Goal: Information Seeking & Learning: Learn about a topic

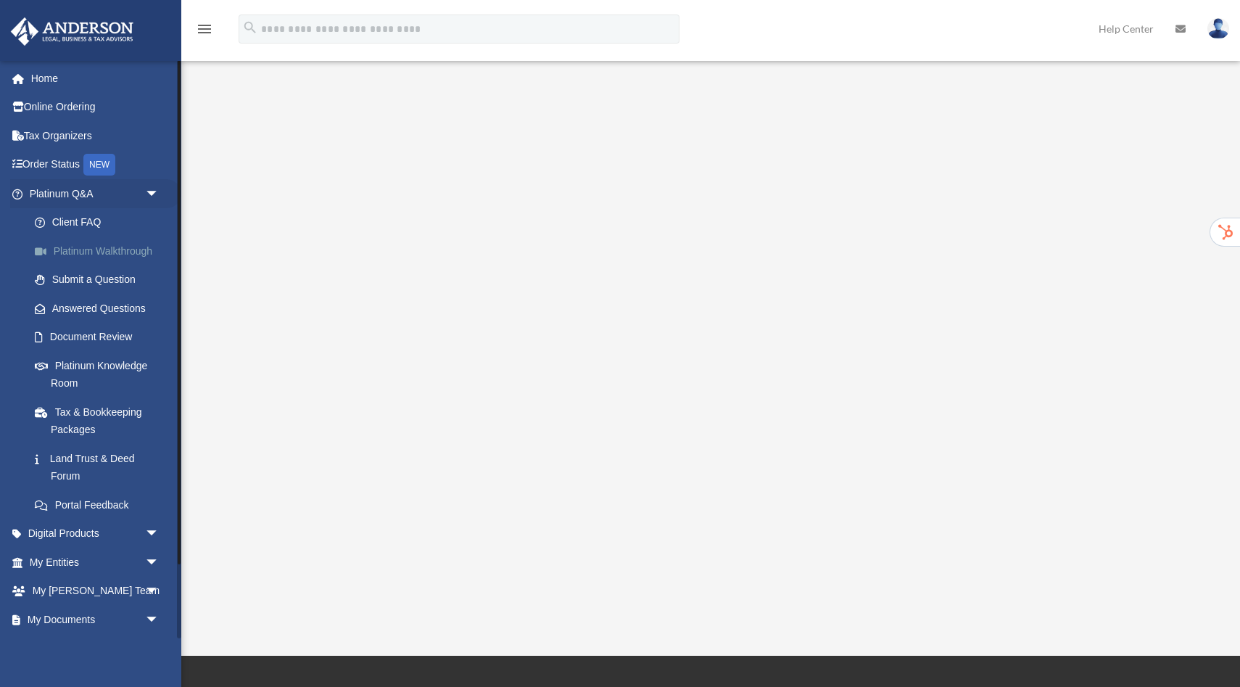
click at [77, 258] on link "Platinum Walkthrough" at bounding box center [100, 250] width 161 height 29
click at [36, 89] on link "Home" at bounding box center [95, 78] width 171 height 29
click at [46, 81] on link "Home" at bounding box center [95, 78] width 171 height 29
click at [72, 558] on link "My Entities arrow_drop_down" at bounding box center [95, 561] width 171 height 29
click at [86, 566] on link "My Entities arrow_drop_down" at bounding box center [95, 561] width 171 height 29
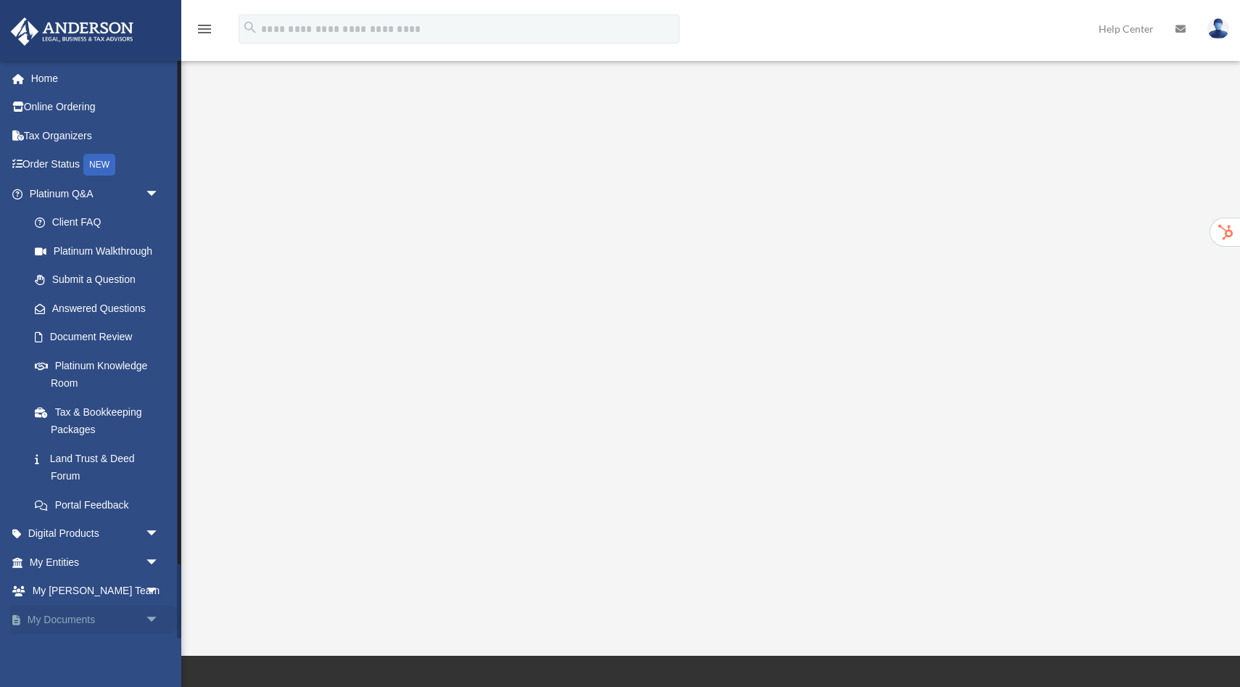
click at [81, 624] on link "My Documents arrow_drop_down" at bounding box center [95, 619] width 171 height 29
click at [154, 617] on span "arrow_drop_down" at bounding box center [159, 620] width 29 height 30
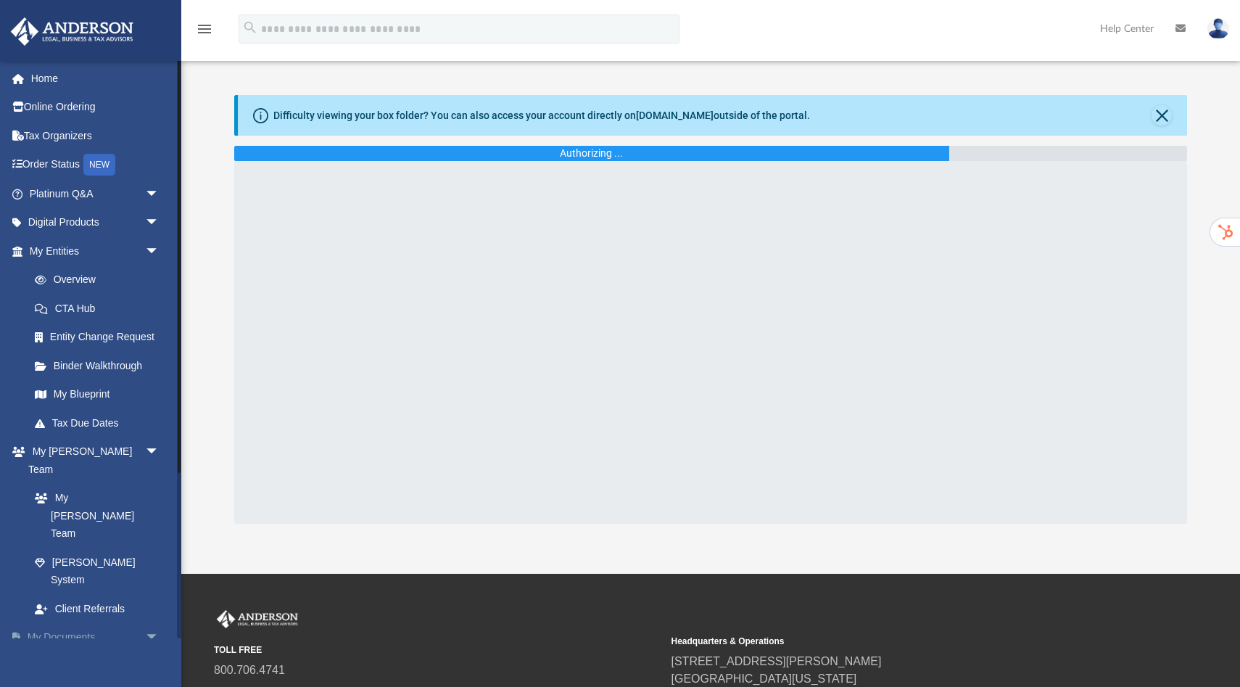
click at [68, 623] on link "My Documents arrow_drop_down" at bounding box center [95, 637] width 171 height 29
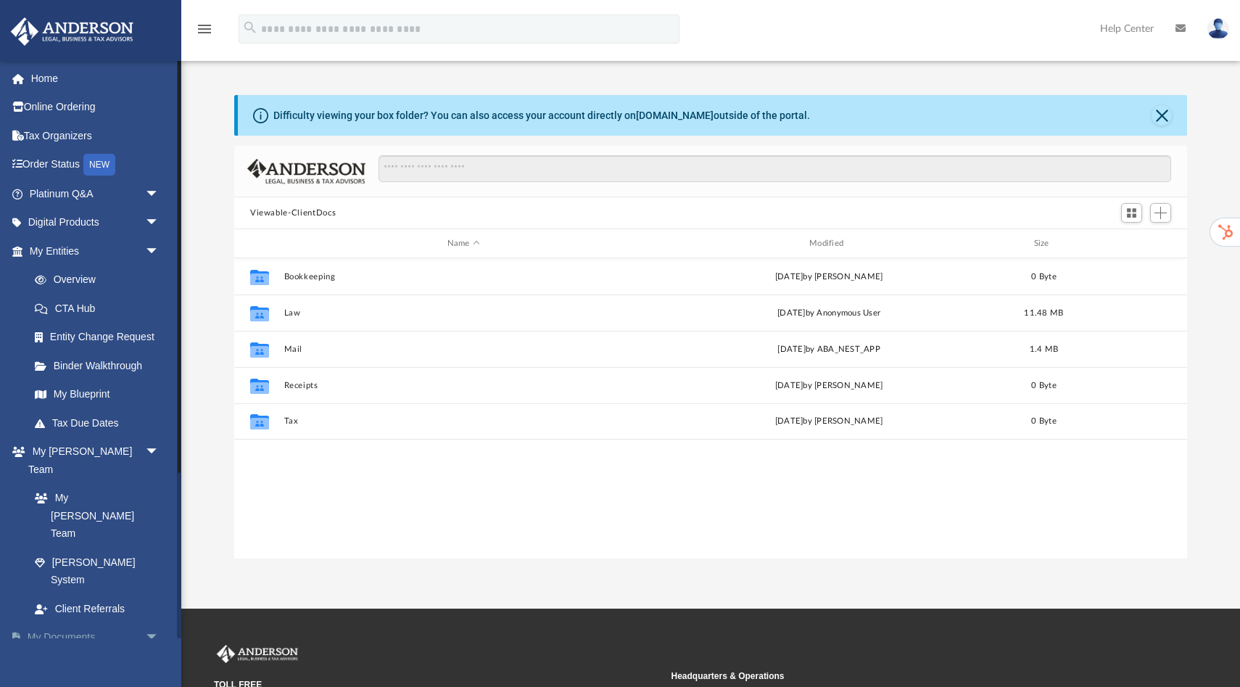
scroll to position [329, 953]
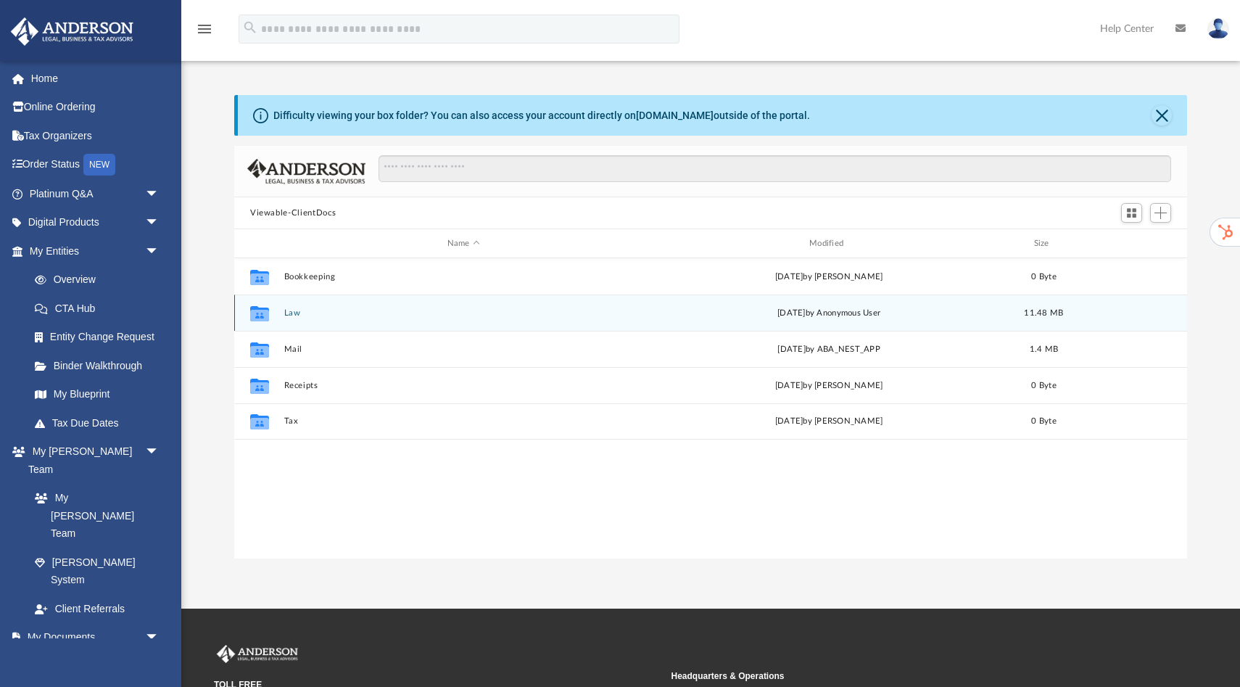
click at [283, 317] on div "Collaborated Folder Law [DATE] by Anonymous User 11.48 MB" at bounding box center [710, 312] width 953 height 36
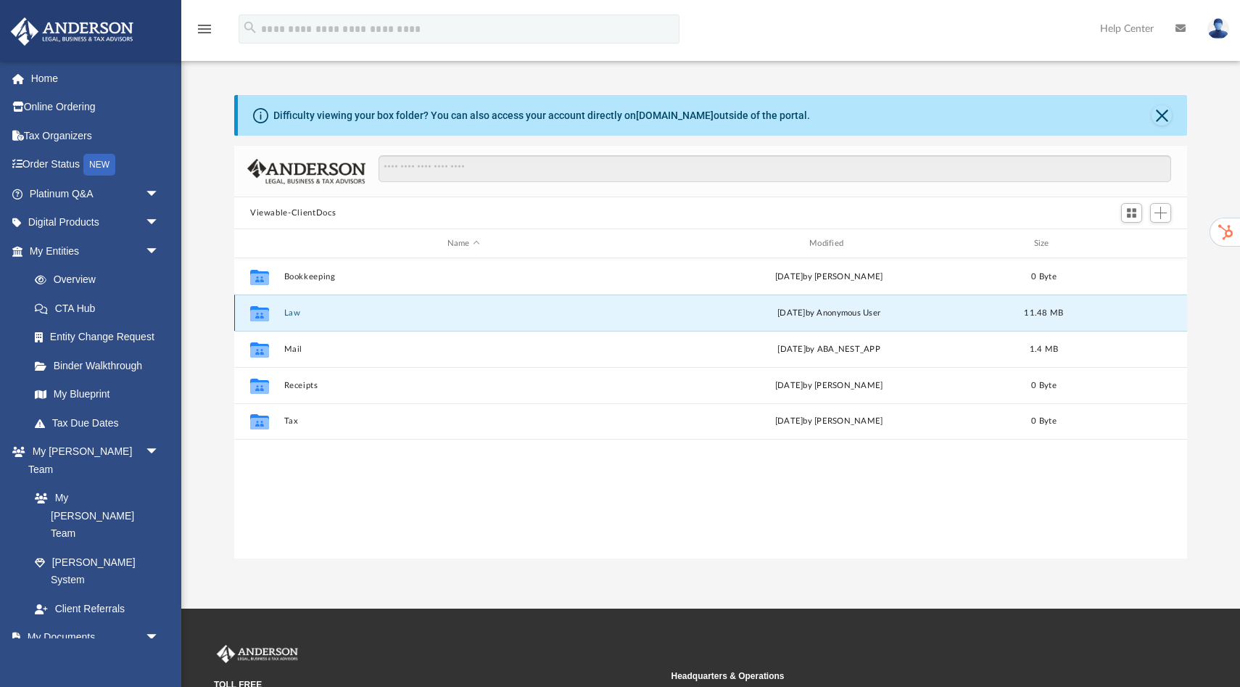
click at [294, 312] on button "Law" at bounding box center [463, 312] width 359 height 9
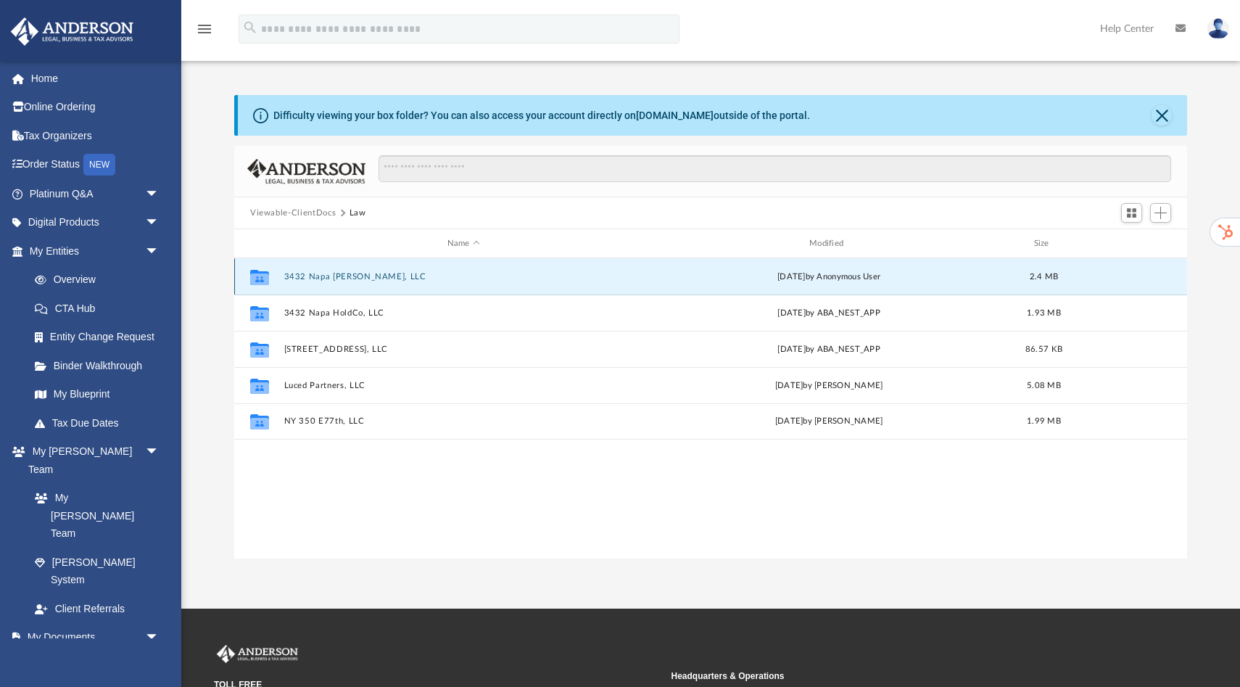
click at [331, 278] on button "3432 Napa Baxter, LLC" at bounding box center [463, 276] width 359 height 9
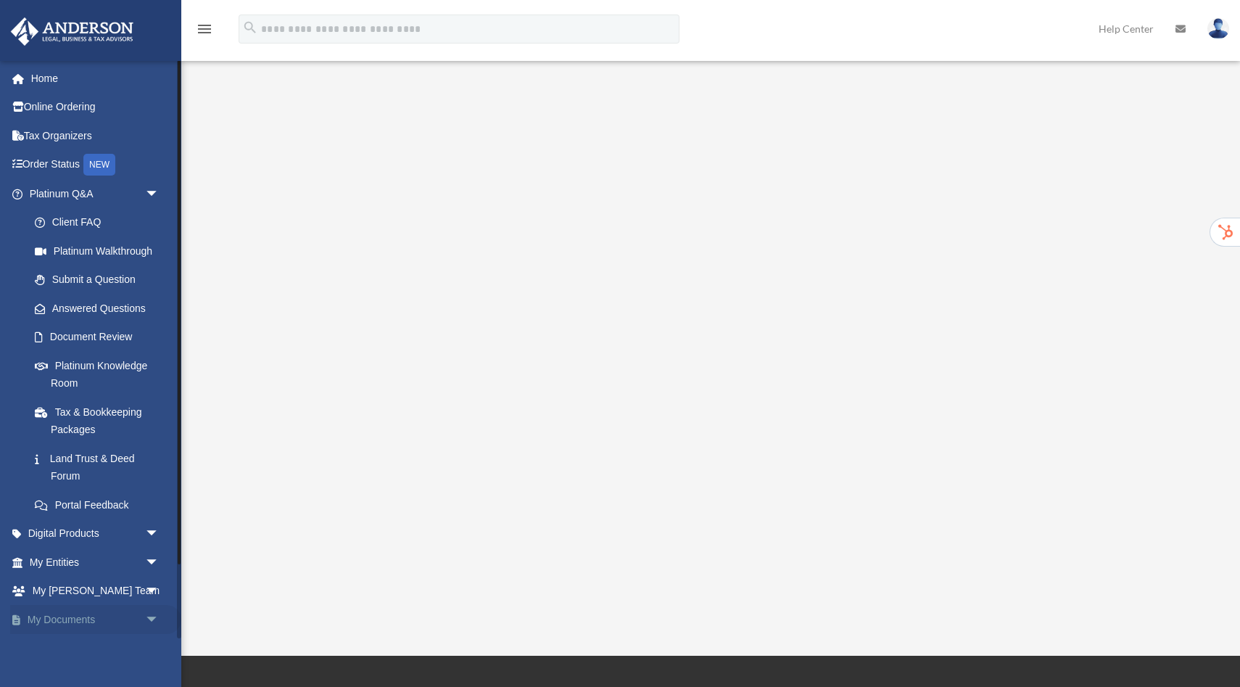
click at [71, 618] on link "My Documents arrow_drop_down" at bounding box center [95, 619] width 171 height 29
click at [153, 620] on span "arrow_drop_down" at bounding box center [159, 620] width 29 height 30
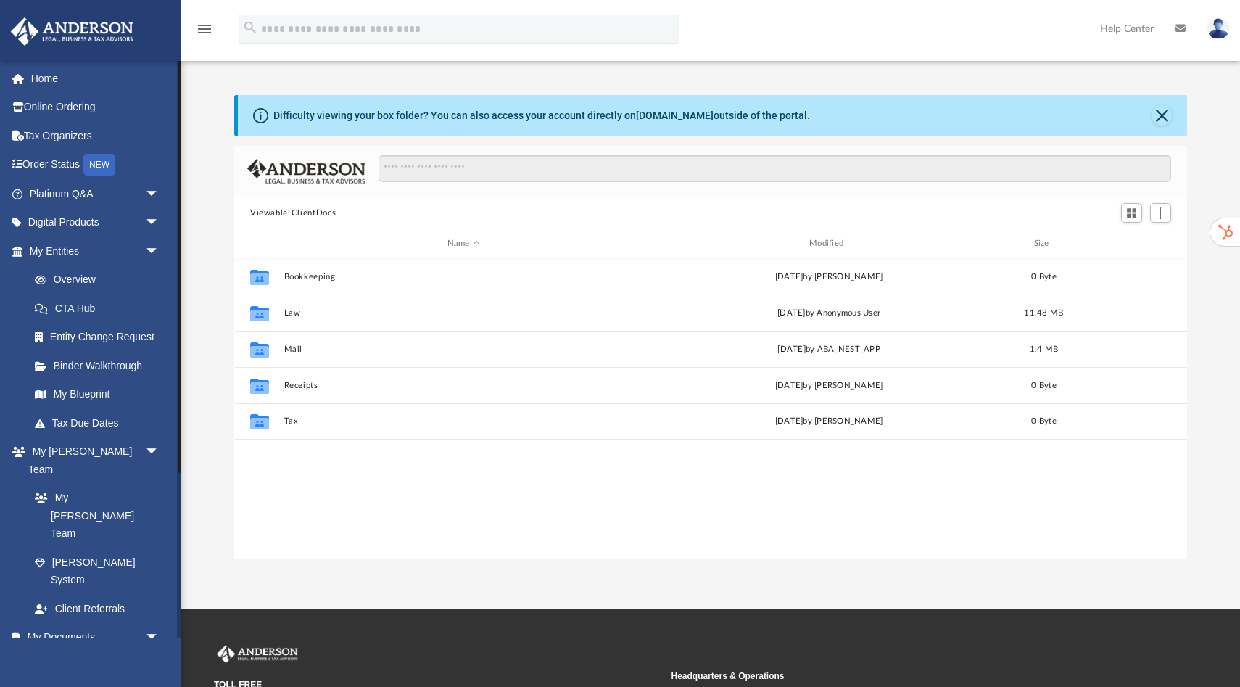
scroll to position [329, 953]
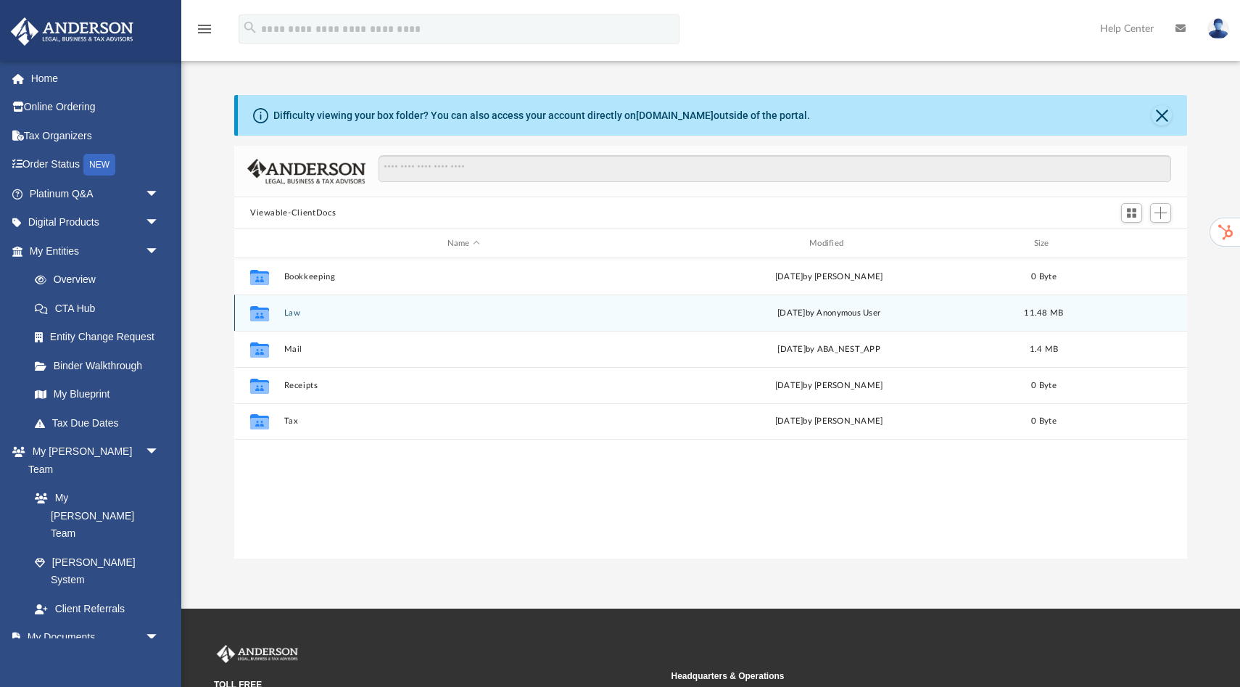
click at [299, 312] on button "Law" at bounding box center [463, 312] width 359 height 9
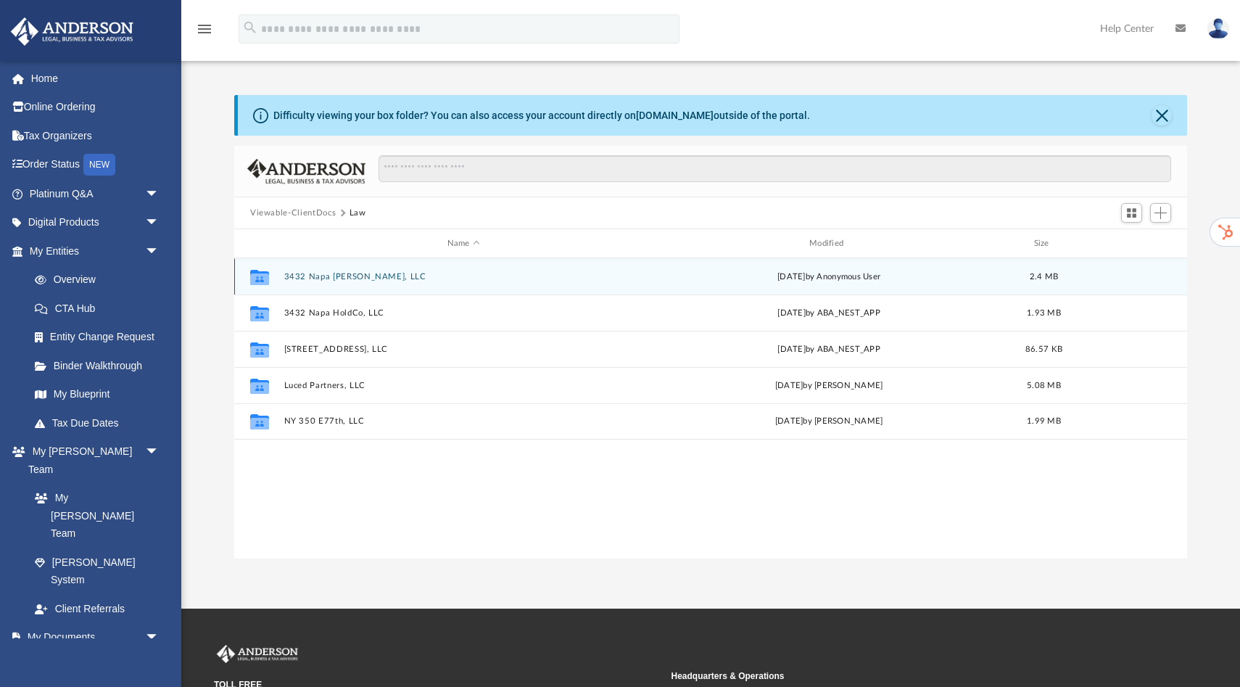
click at [341, 275] on button "3432 Napa Baxter, LLC" at bounding box center [463, 276] width 359 height 9
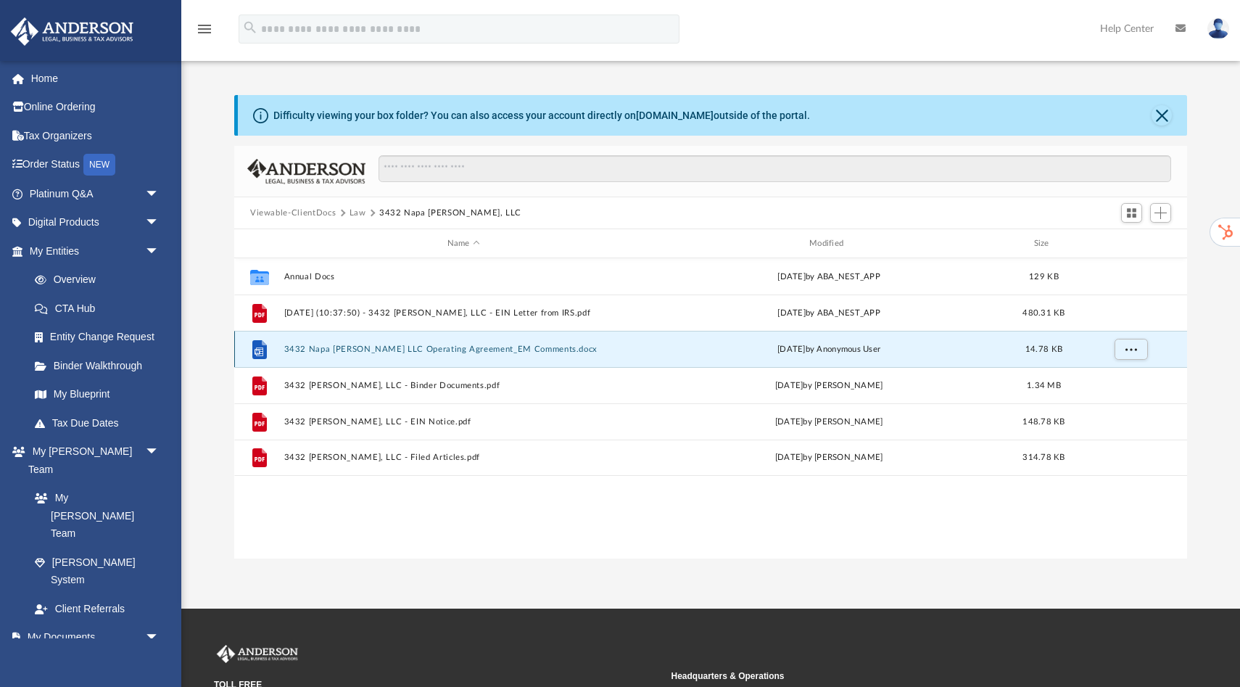
click at [373, 349] on button "3432 Napa Baxter LLC Operating Agreement_EM Comments.docx" at bounding box center [463, 348] width 359 height 9
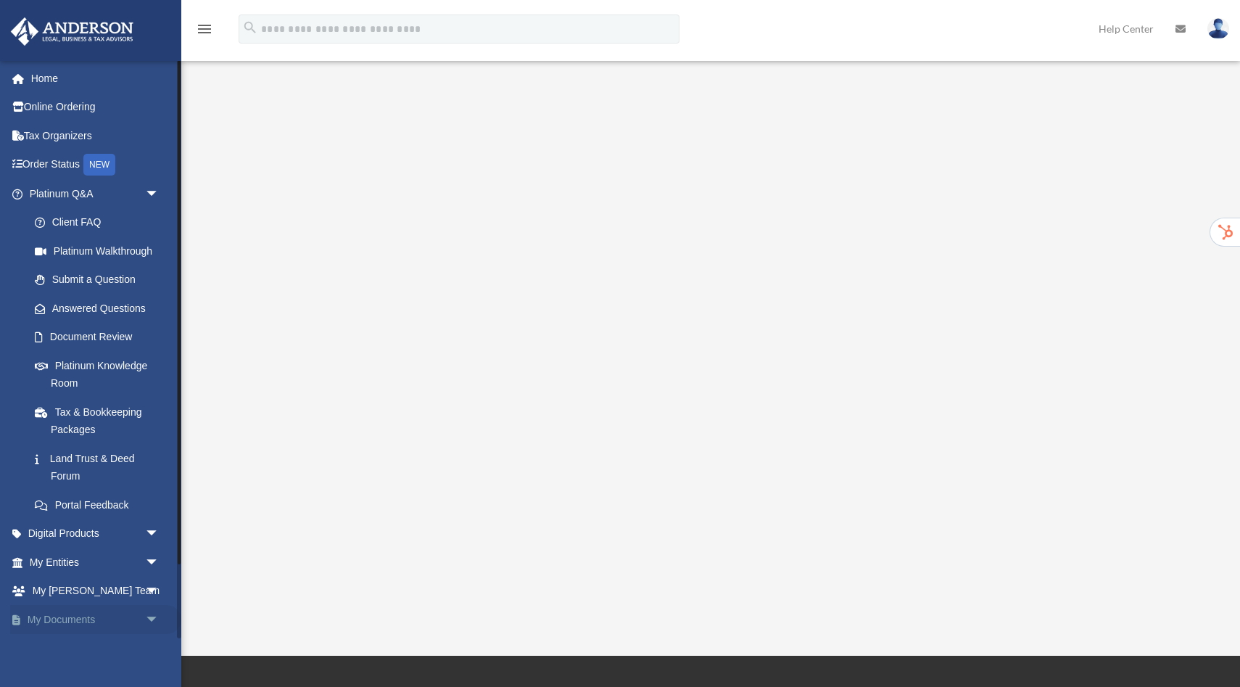
click at [75, 624] on link "My Documents arrow_drop_down" at bounding box center [95, 619] width 171 height 29
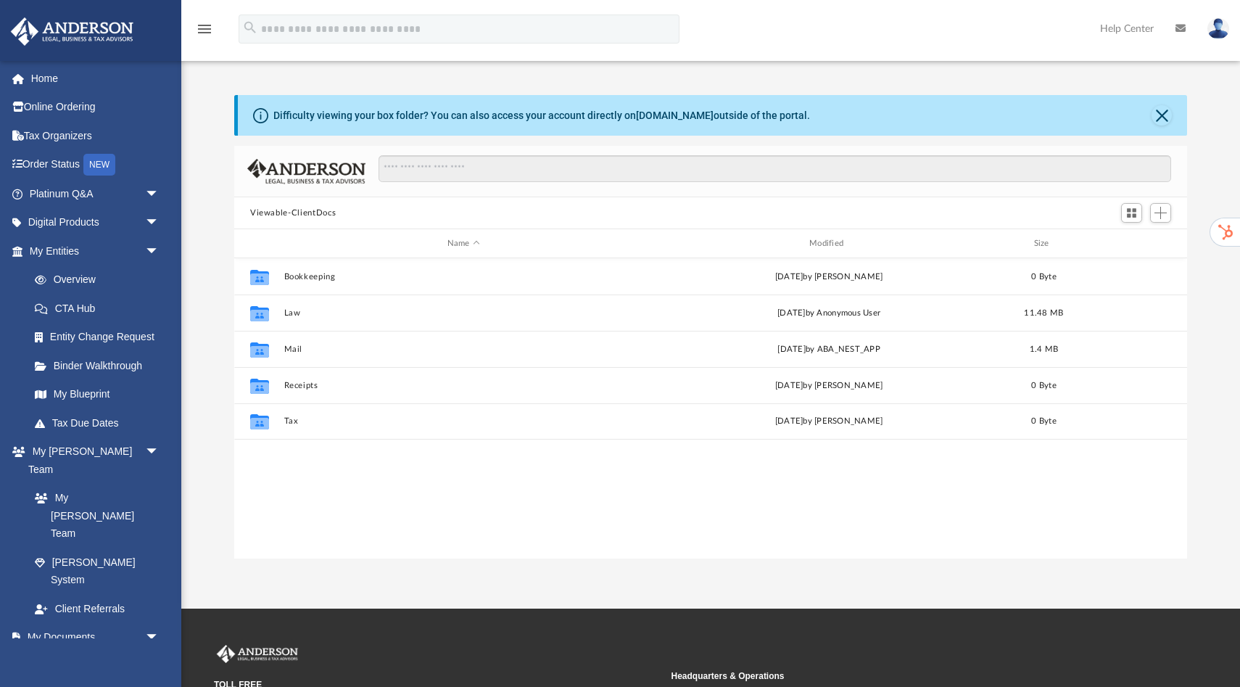
scroll to position [329, 953]
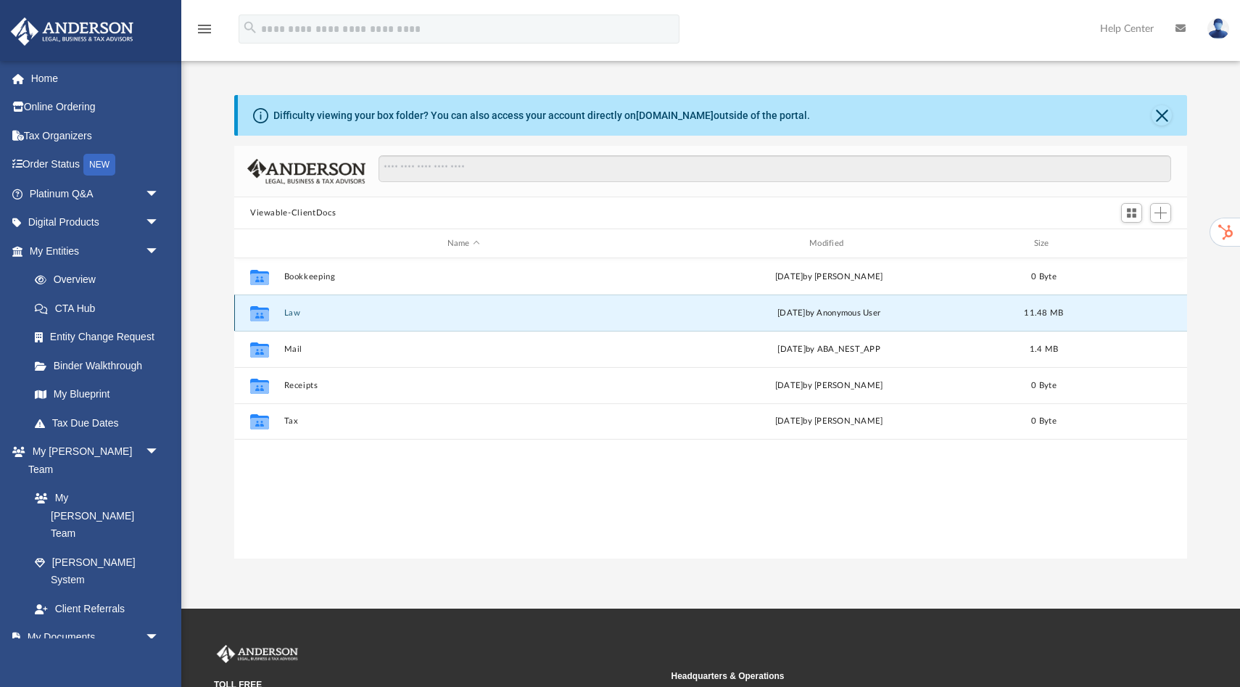
click at [299, 310] on button "Law" at bounding box center [463, 312] width 359 height 9
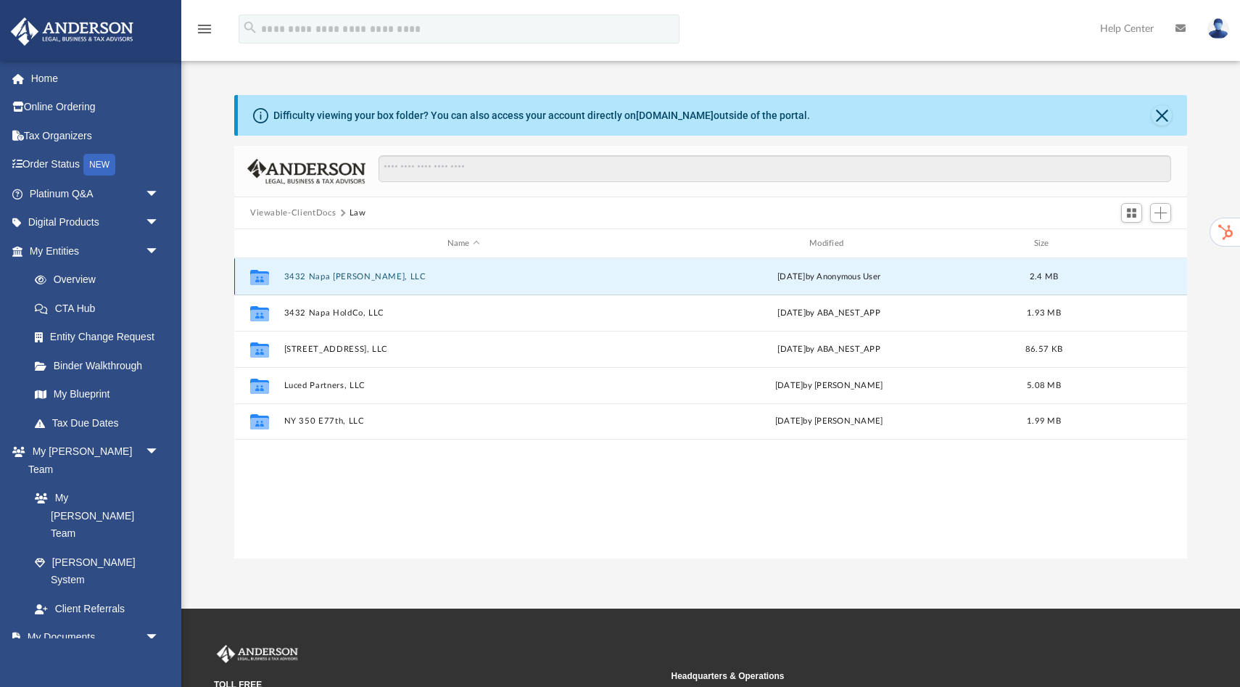
click at [318, 275] on button "3432 Napa [PERSON_NAME], LLC" at bounding box center [463, 276] width 359 height 9
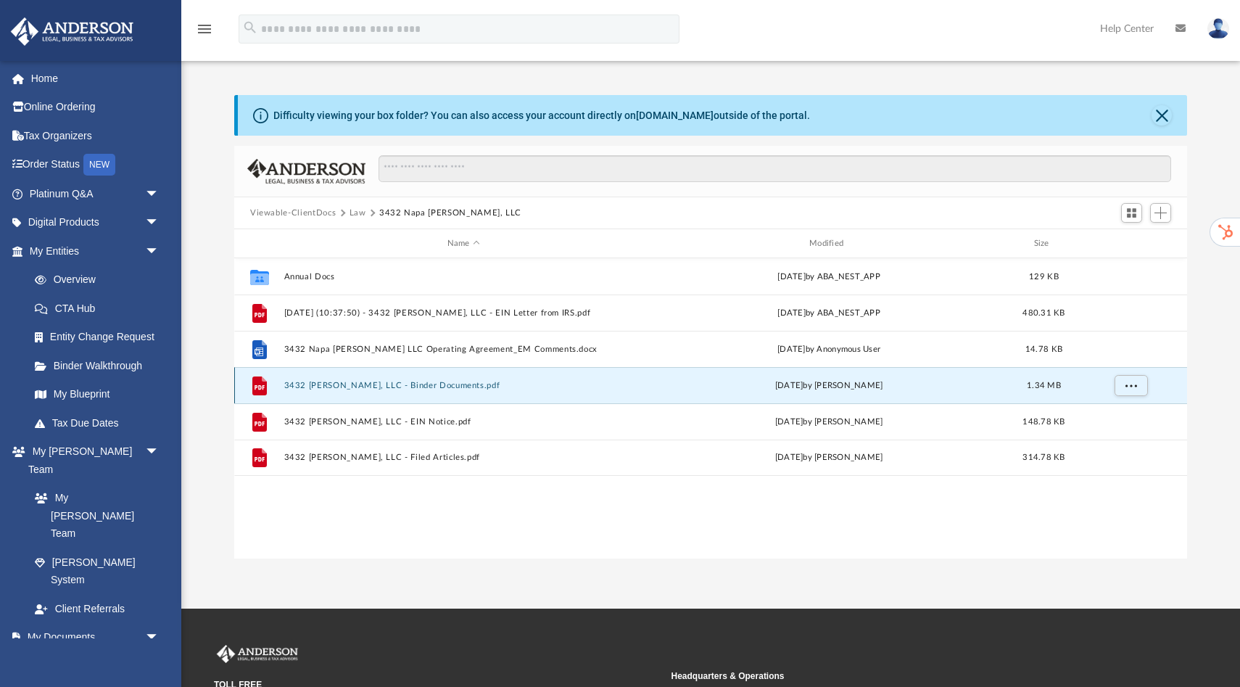
click at [335, 384] on button "3432 Napa Baxter, LLC - Binder Documents.pdf" at bounding box center [463, 385] width 359 height 9
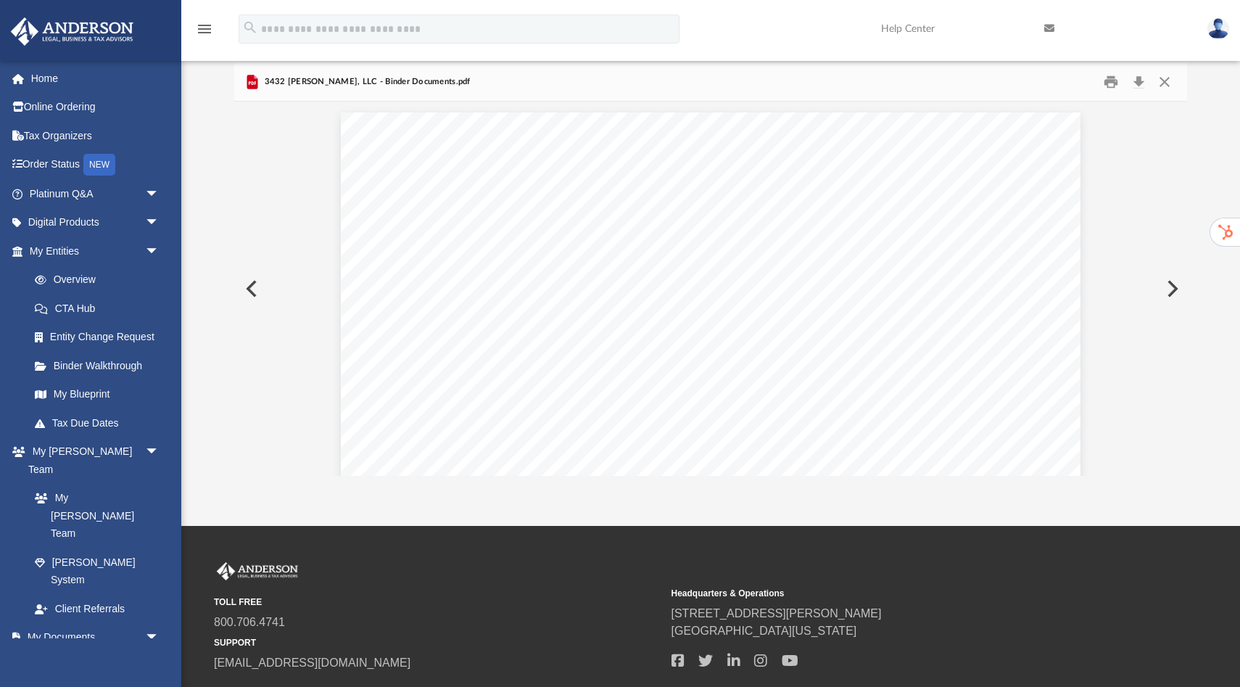
scroll to position [116, 0]
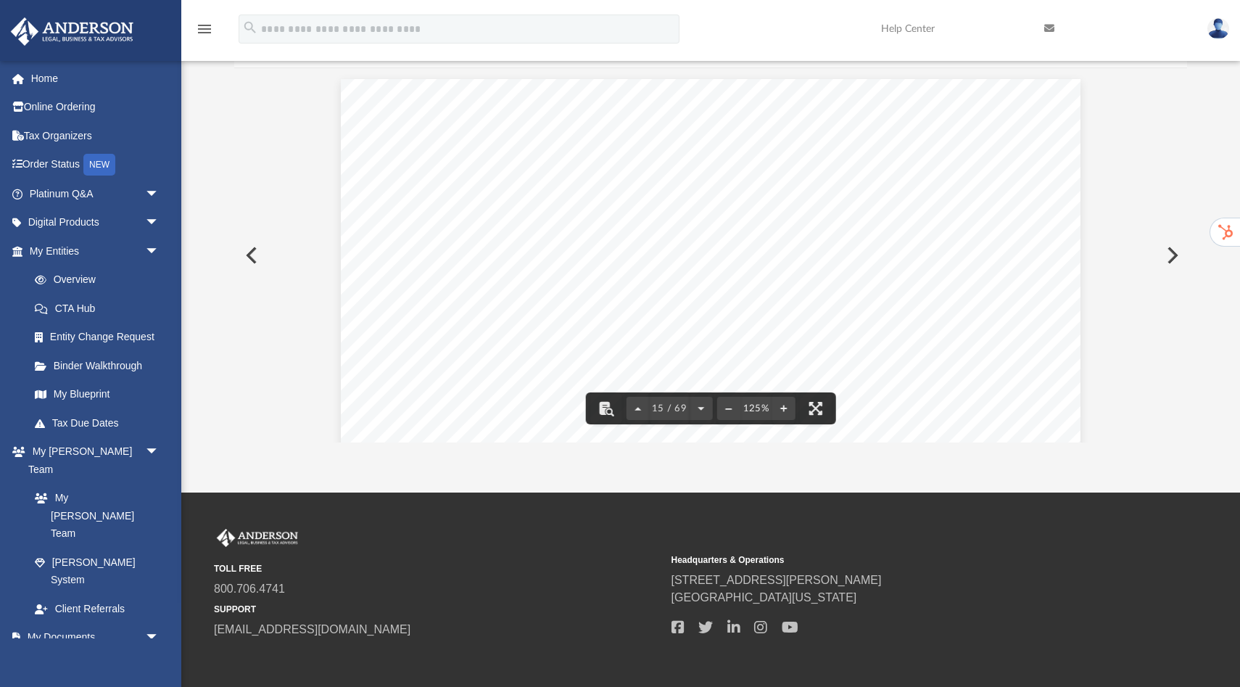
click at [1170, 249] on button "Preview" at bounding box center [1171, 255] width 32 height 41
click at [1175, 256] on button "Preview" at bounding box center [1171, 255] width 32 height 41
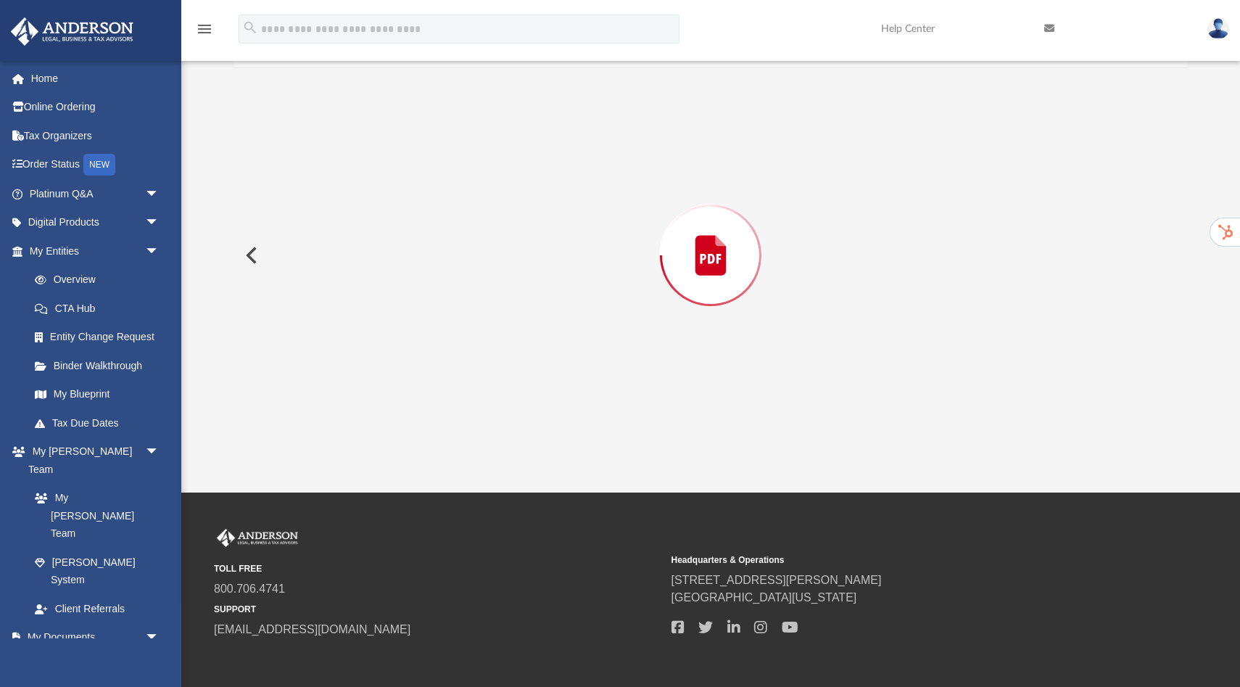
scroll to position [979, 0]
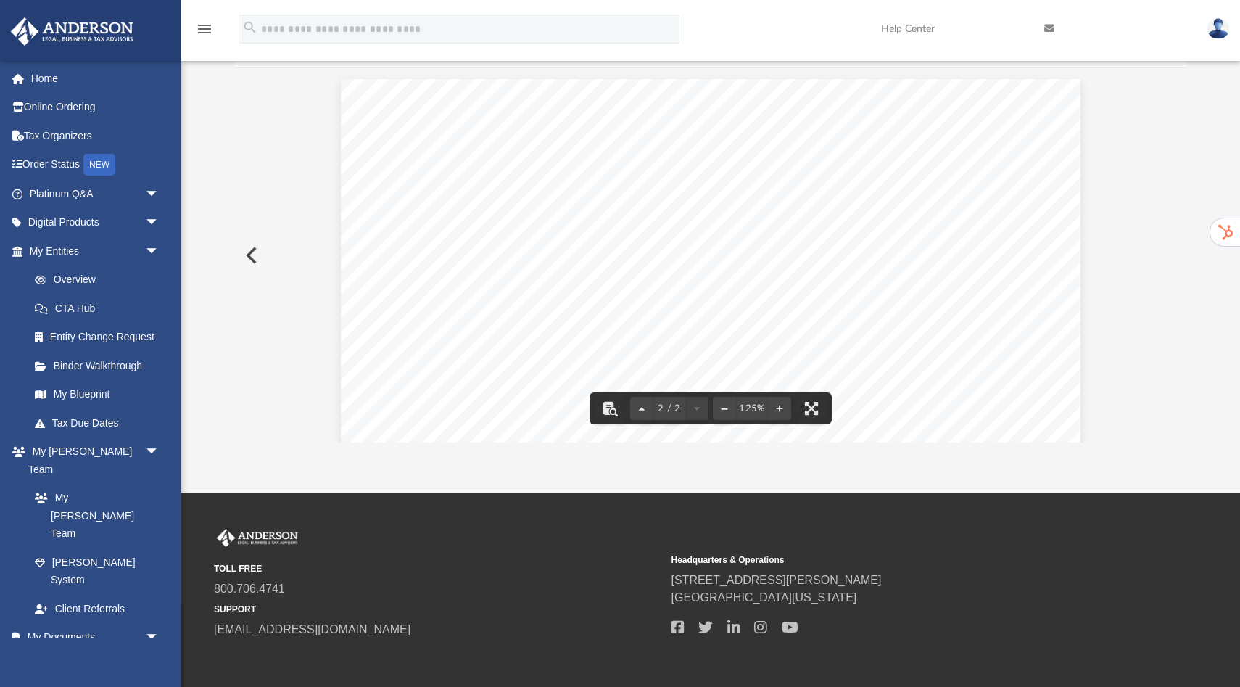
click at [869, 301] on div "Page 2" at bounding box center [711, 557] width 740 height 957
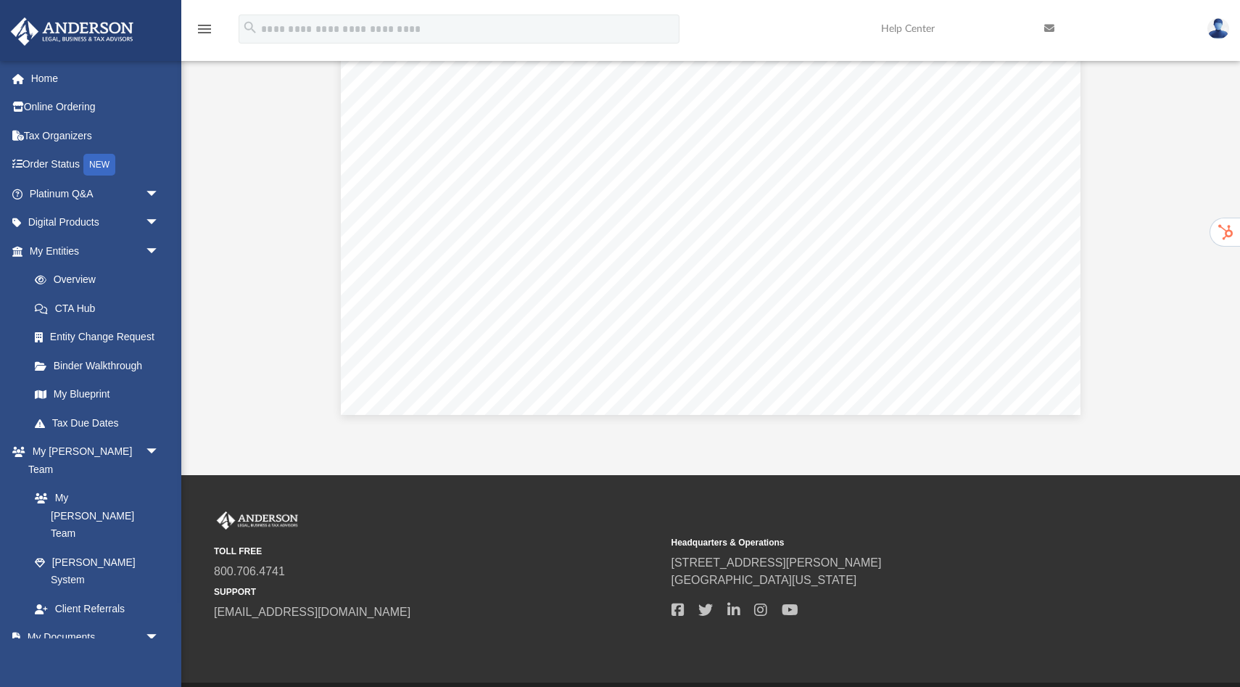
scroll to position [181, 0]
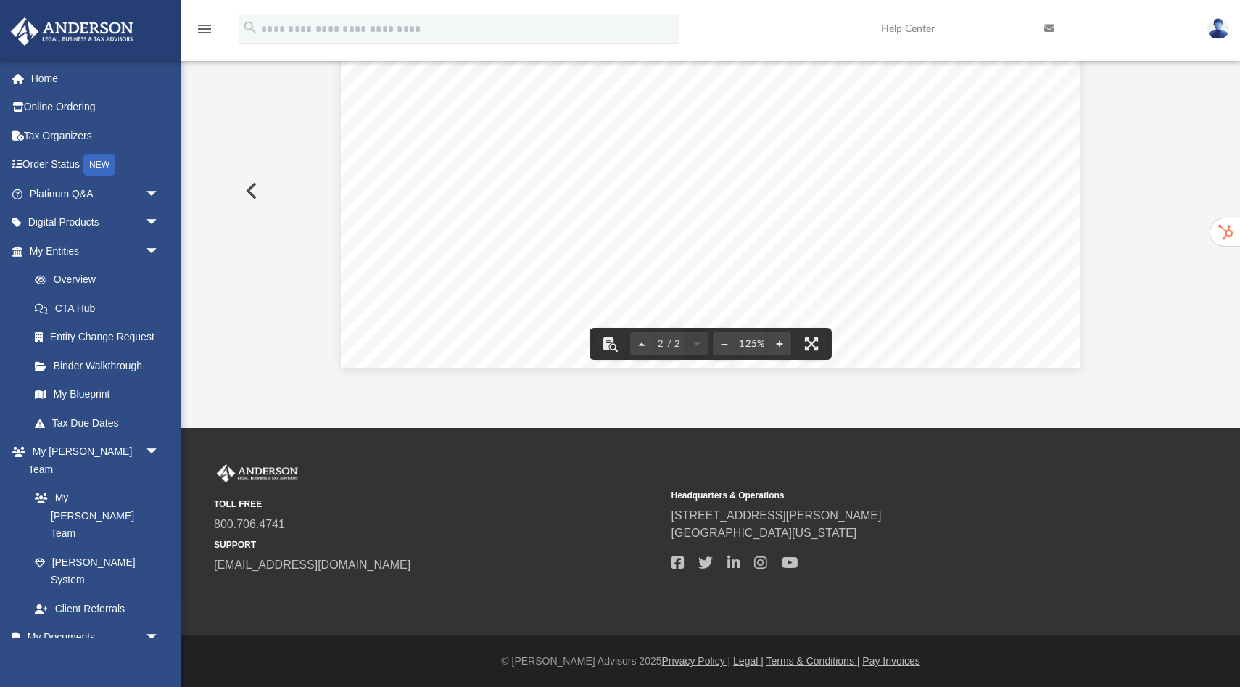
click at [241, 189] on button "Preview" at bounding box center [250, 190] width 32 height 41
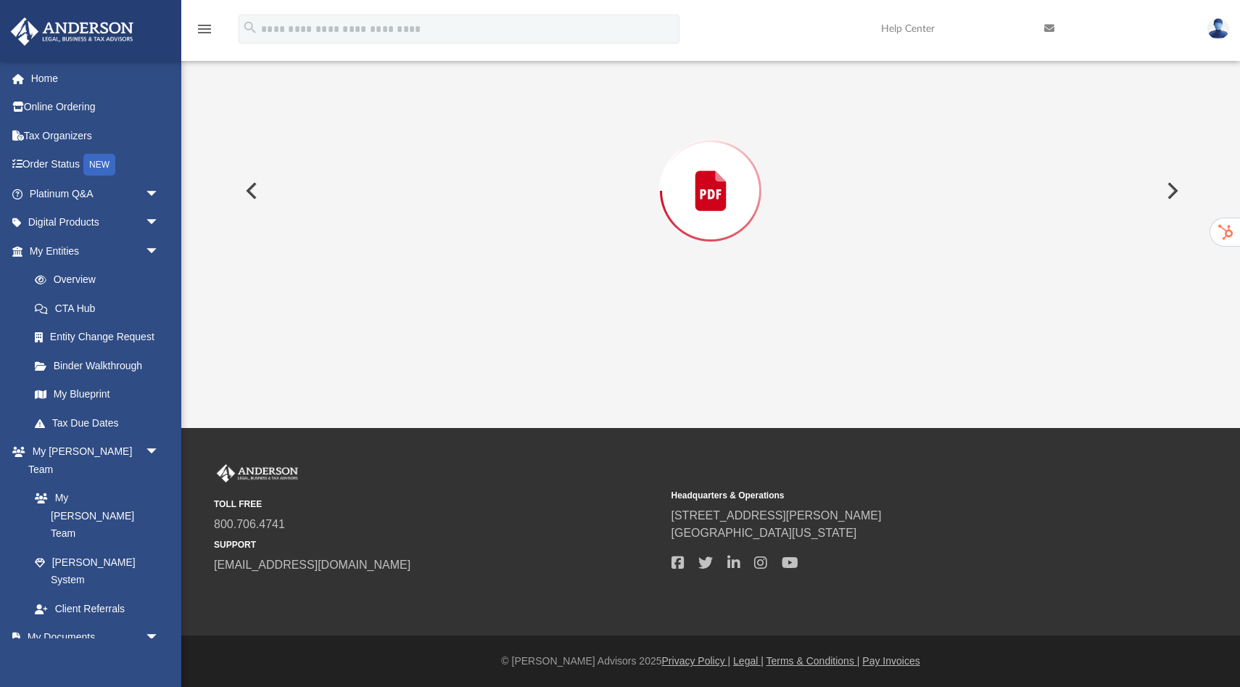
scroll to position [146, 0]
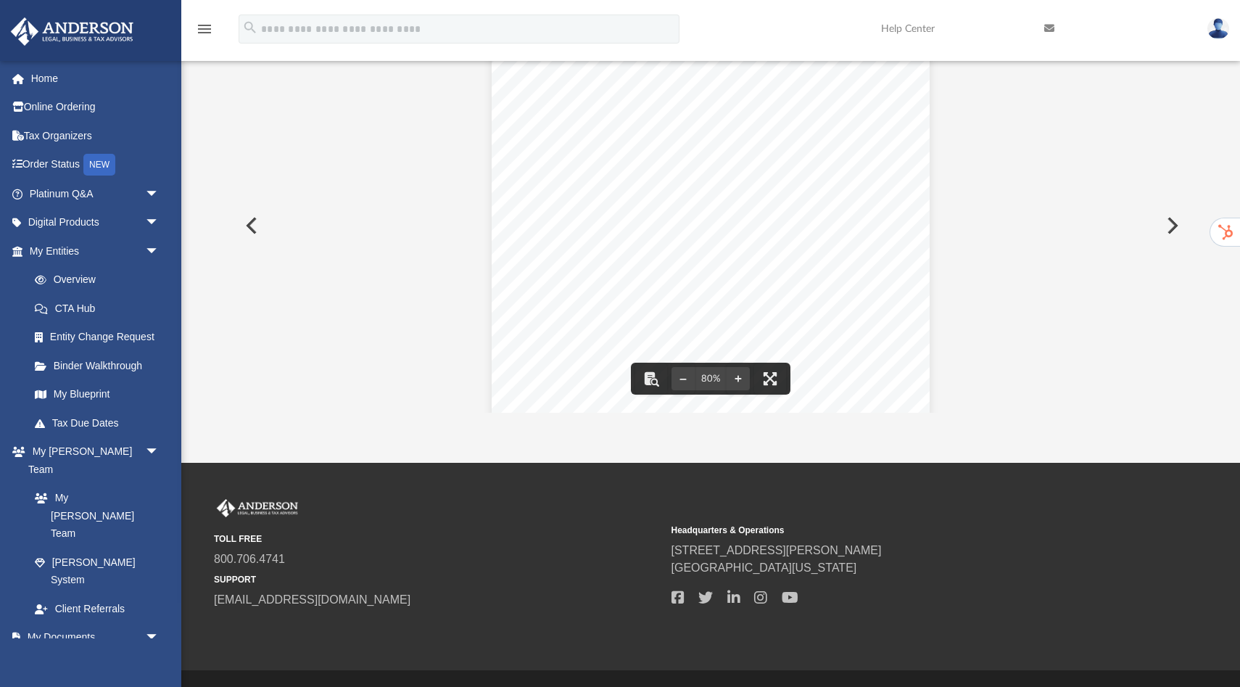
click at [250, 224] on button "Preview" at bounding box center [250, 225] width 32 height 41
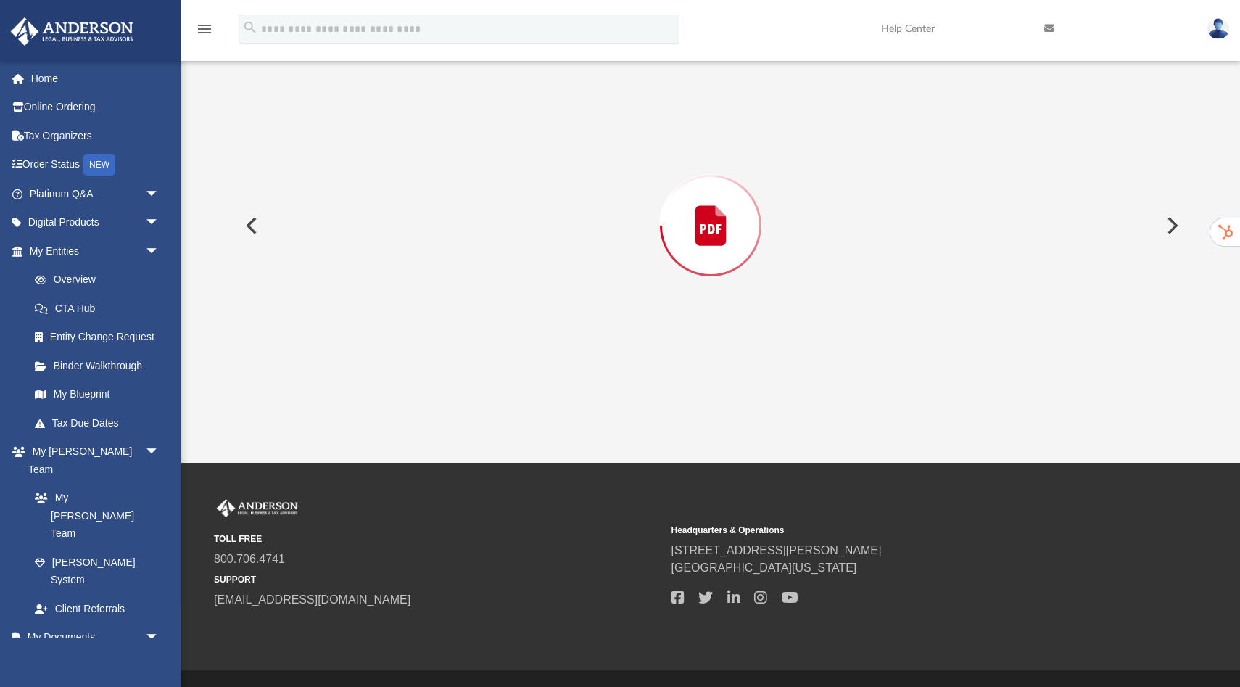
scroll to position [13704, 0]
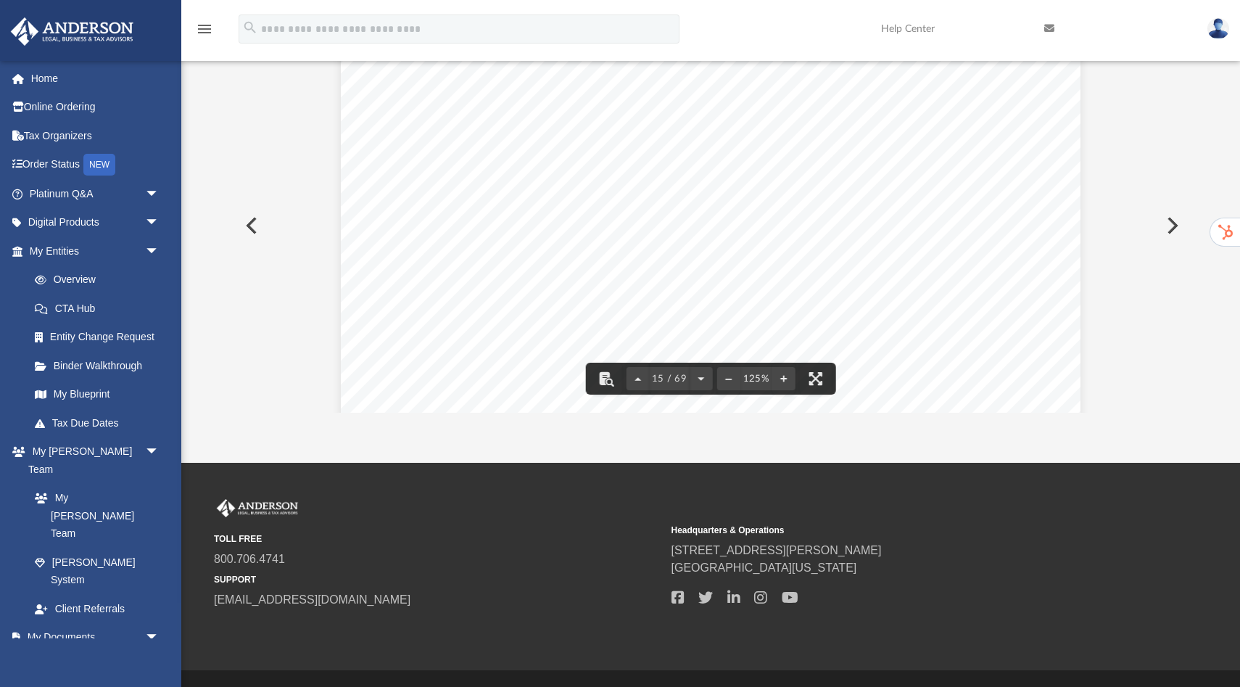
click at [1175, 227] on button "Preview" at bounding box center [1171, 225] width 32 height 41
click at [1169, 229] on button "Preview" at bounding box center [1171, 225] width 32 height 41
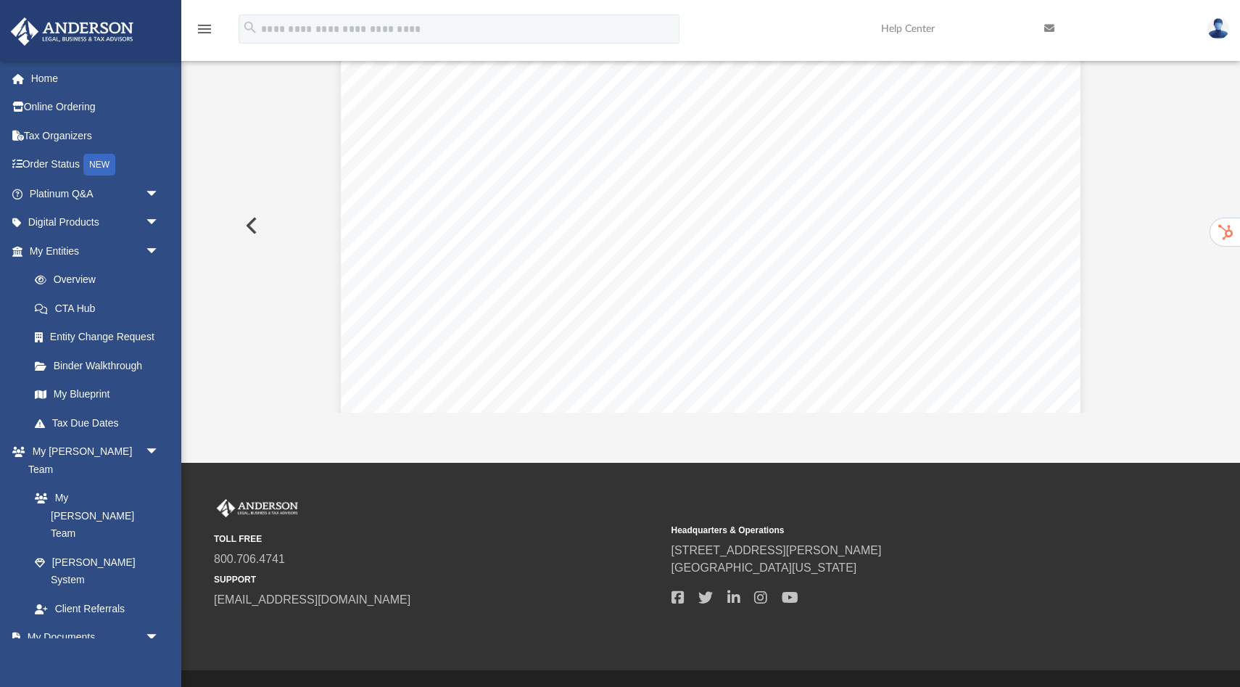
scroll to position [979, 0]
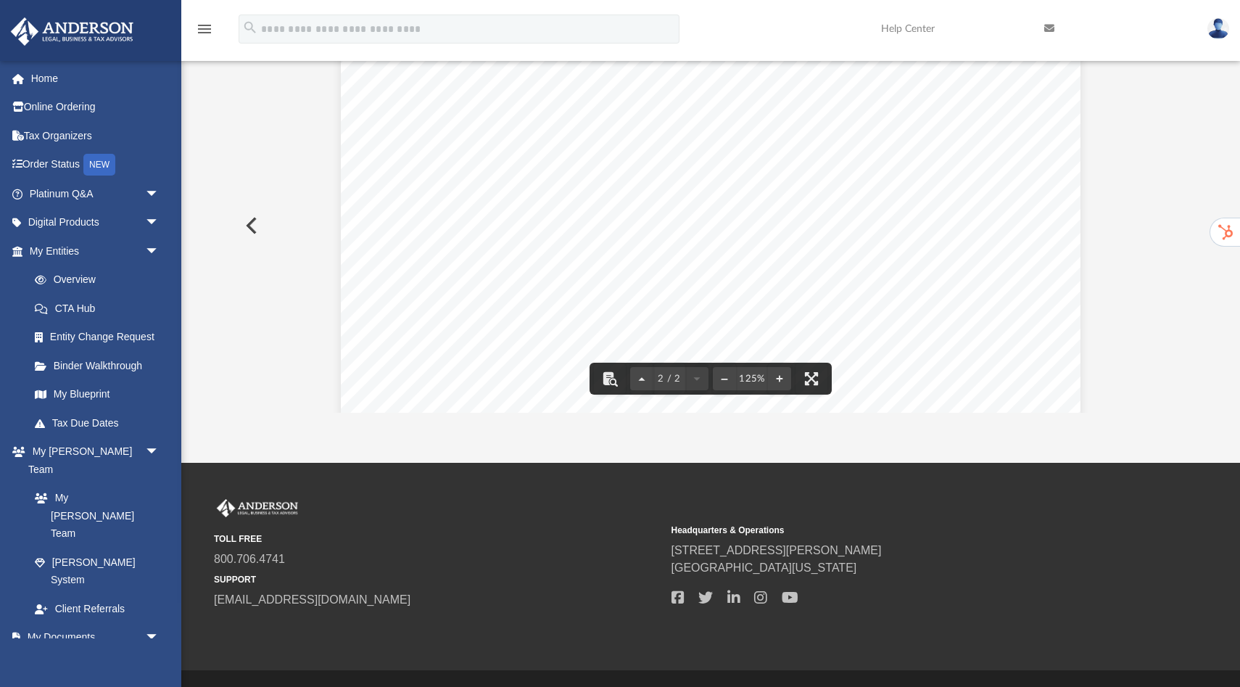
click at [924, 261] on div "Page 2" at bounding box center [711, 527] width 740 height 957
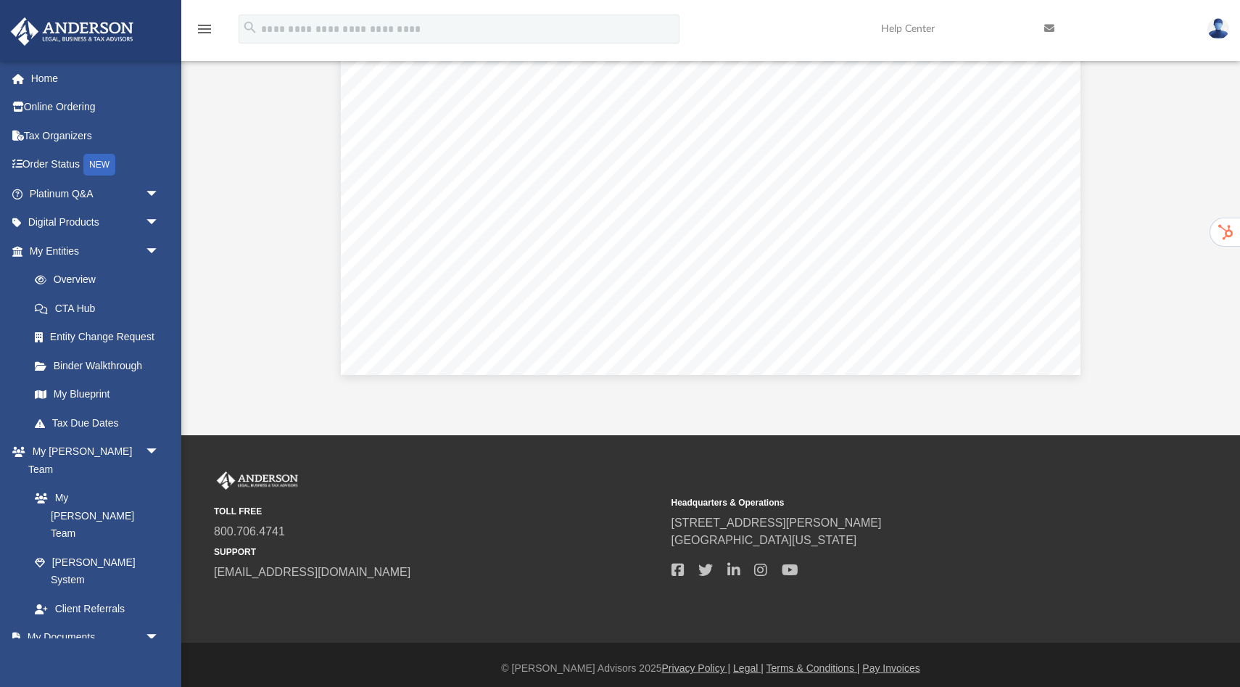
scroll to position [181, 0]
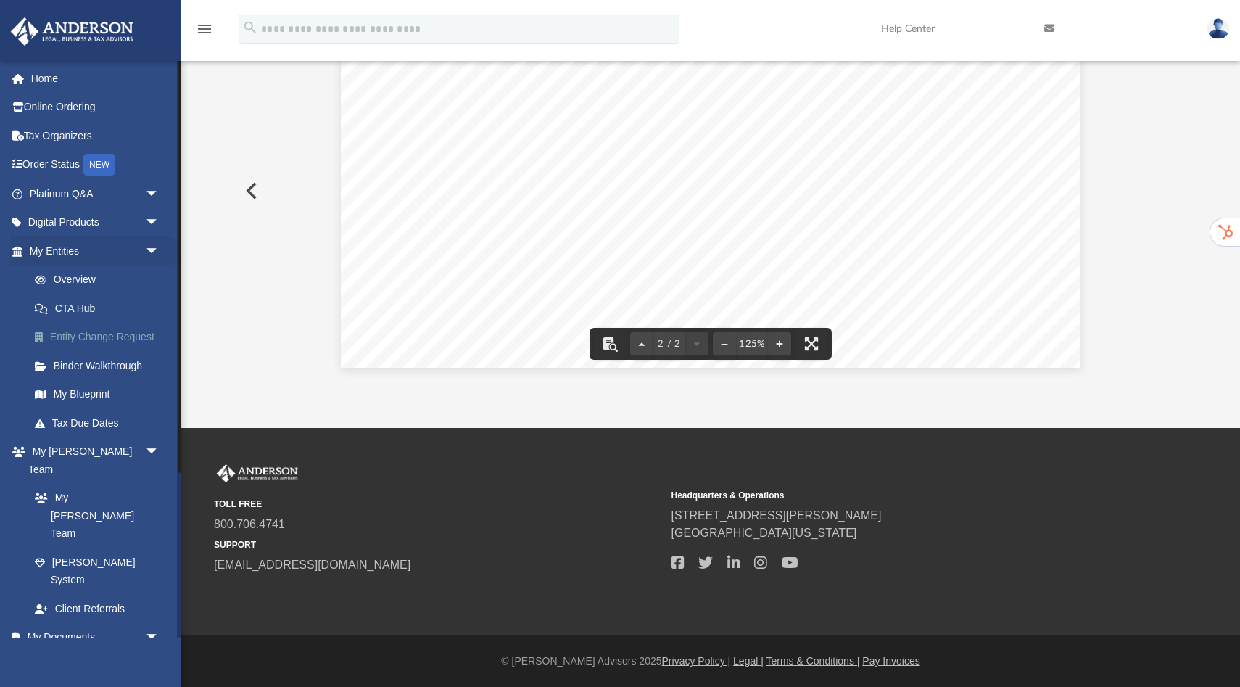
click at [104, 334] on link "Entity Change Request" at bounding box center [100, 337] width 161 height 29
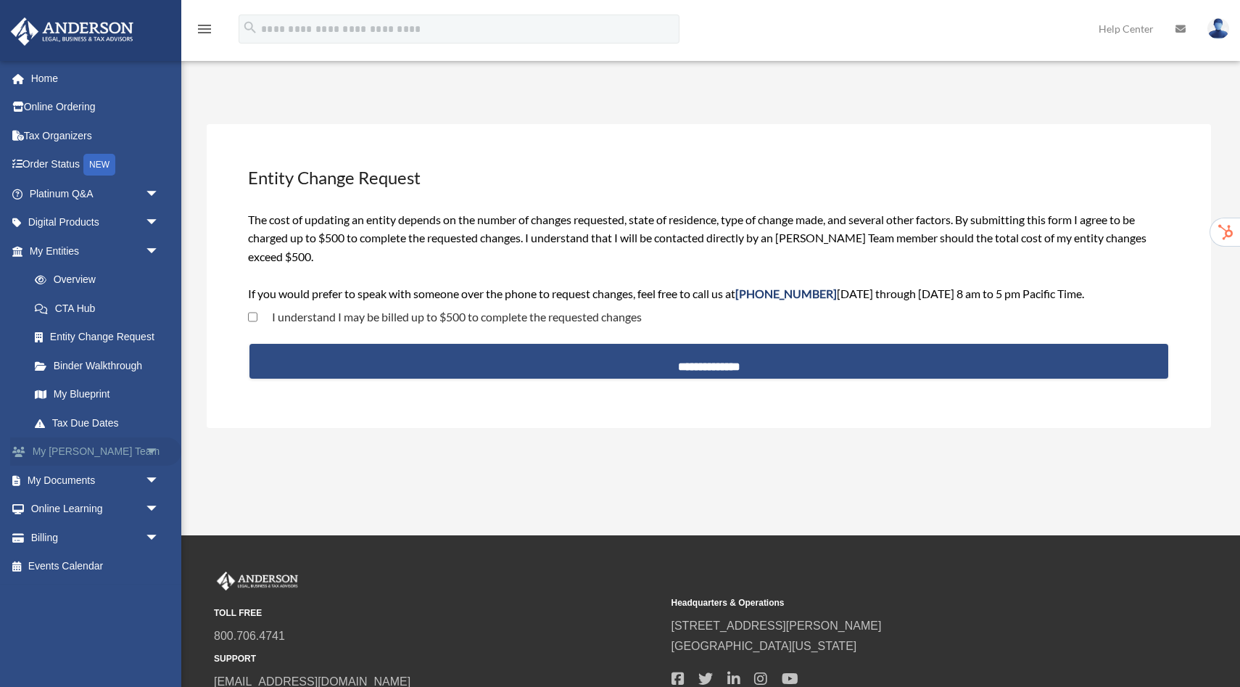
click at [147, 447] on span "arrow_drop_down" at bounding box center [159, 452] width 29 height 30
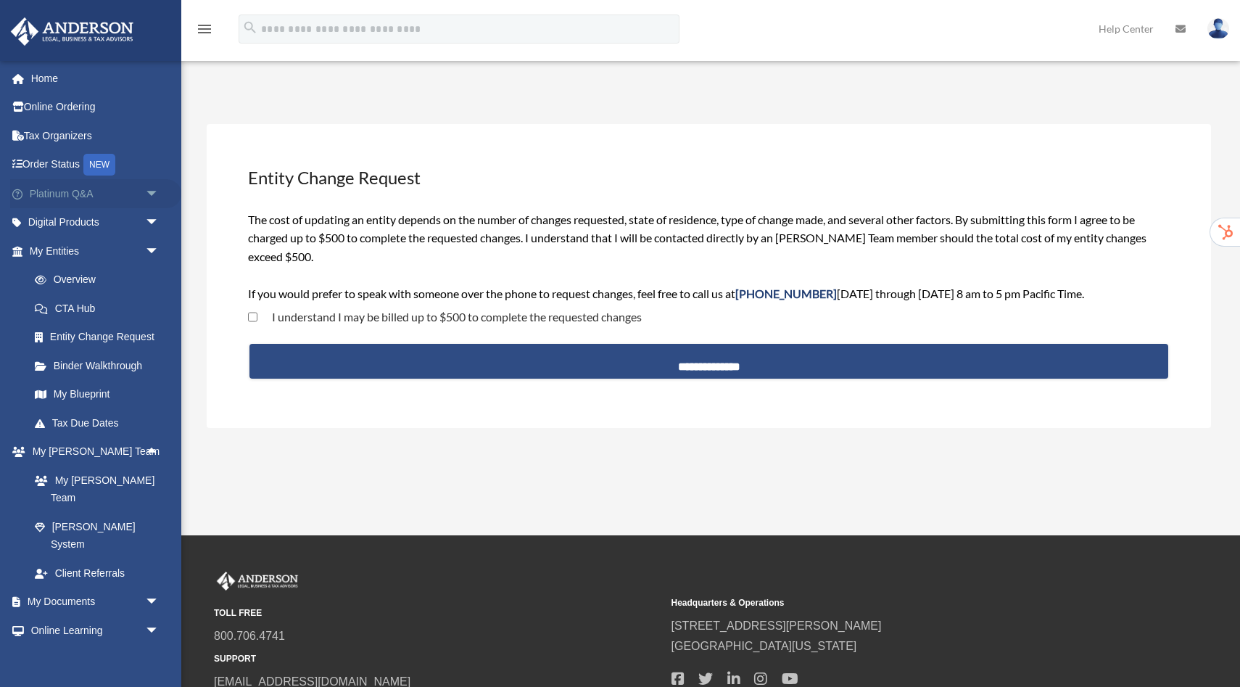
click at [109, 191] on link "Platinum Q&A arrow_drop_down" at bounding box center [95, 193] width 171 height 29
click at [154, 193] on span "arrow_drop_down" at bounding box center [159, 194] width 29 height 30
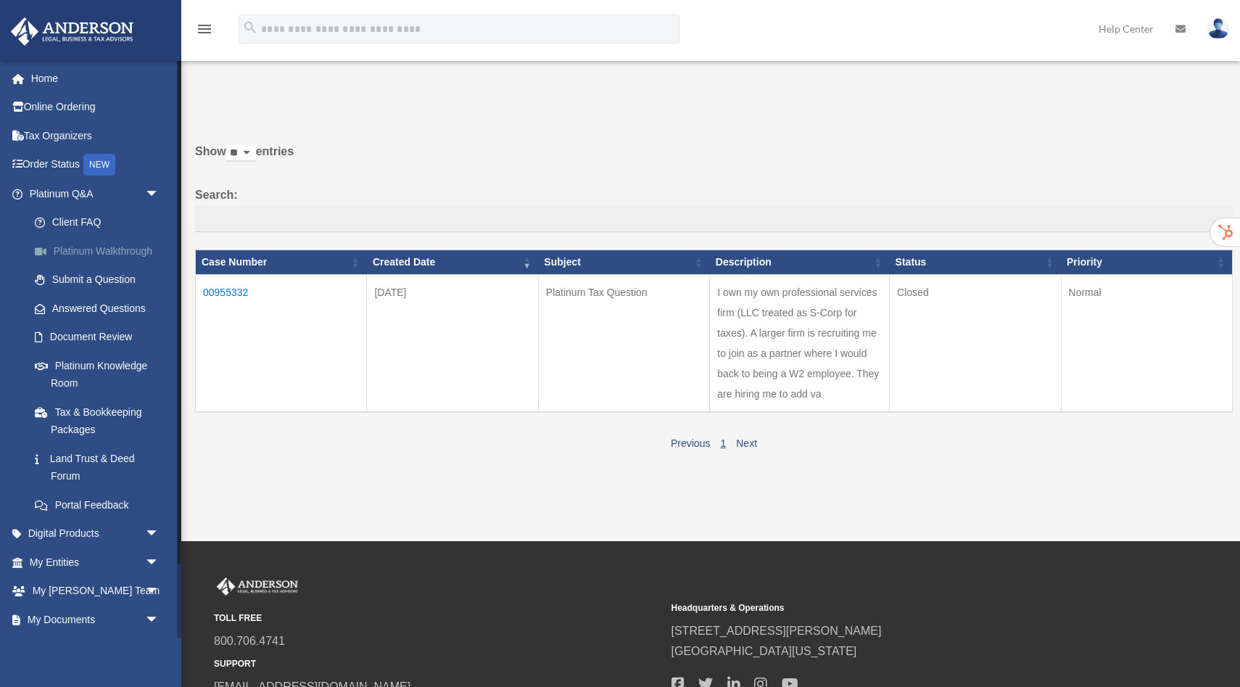
click at [117, 251] on link "Platinum Walkthrough" at bounding box center [100, 250] width 161 height 29
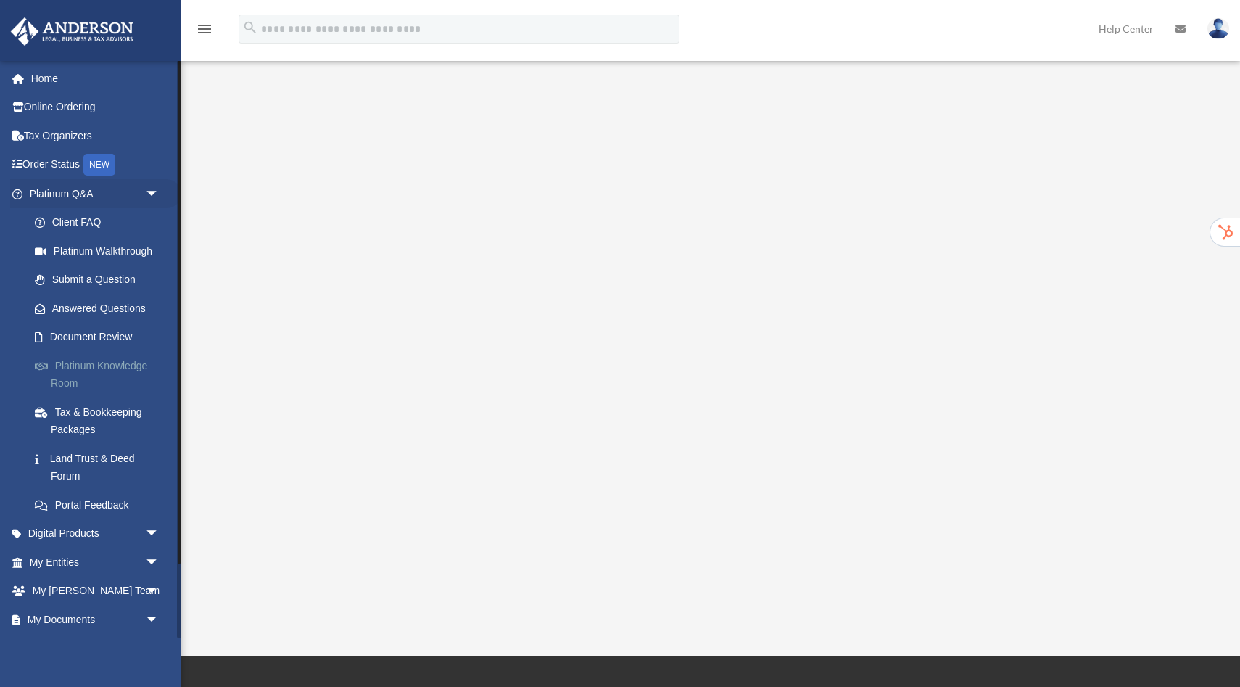
click at [106, 366] on link "Platinum Knowledge Room" at bounding box center [100, 374] width 161 height 46
click at [97, 368] on link "Platinum Knowledge Room" at bounding box center [100, 374] width 161 height 46
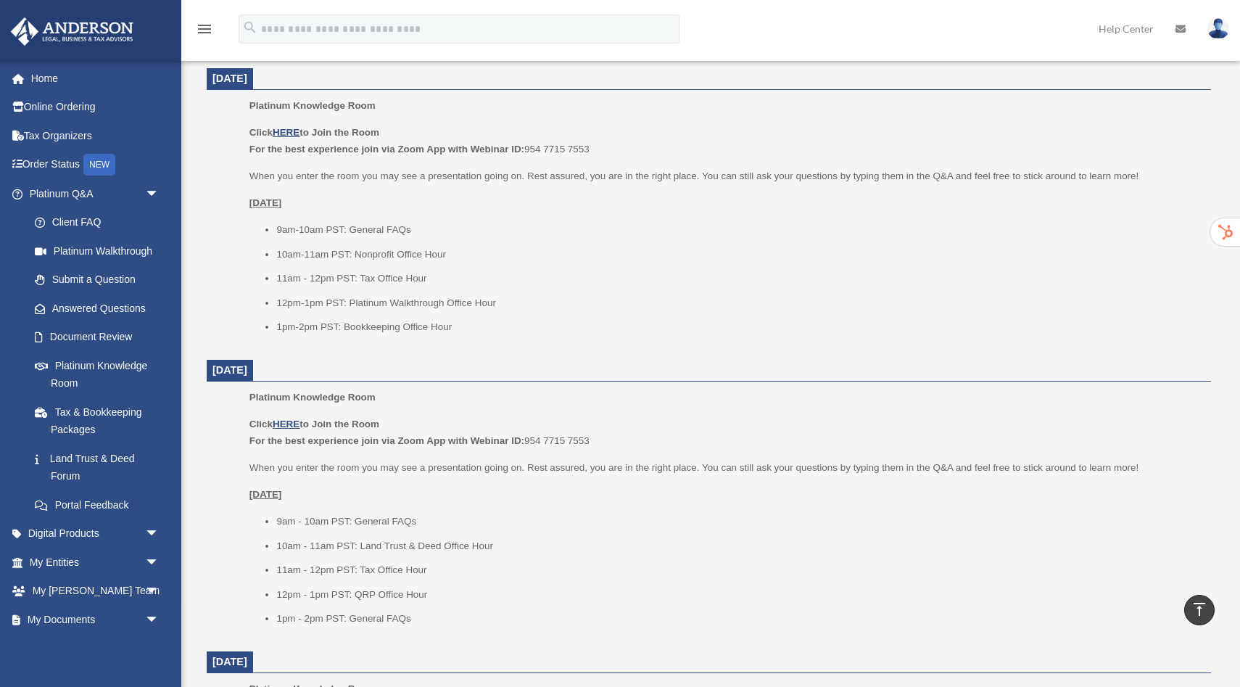
scroll to position [1131, 0]
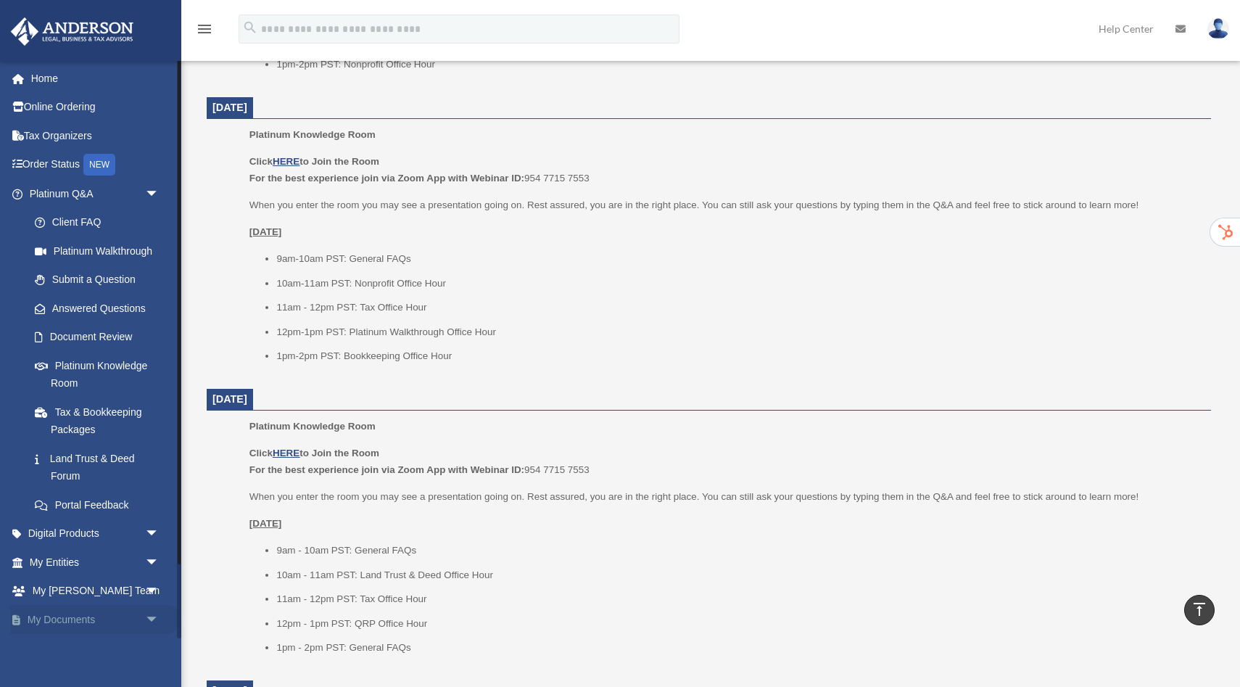
click at [64, 618] on link "My Documents arrow_drop_down" at bounding box center [95, 619] width 171 height 29
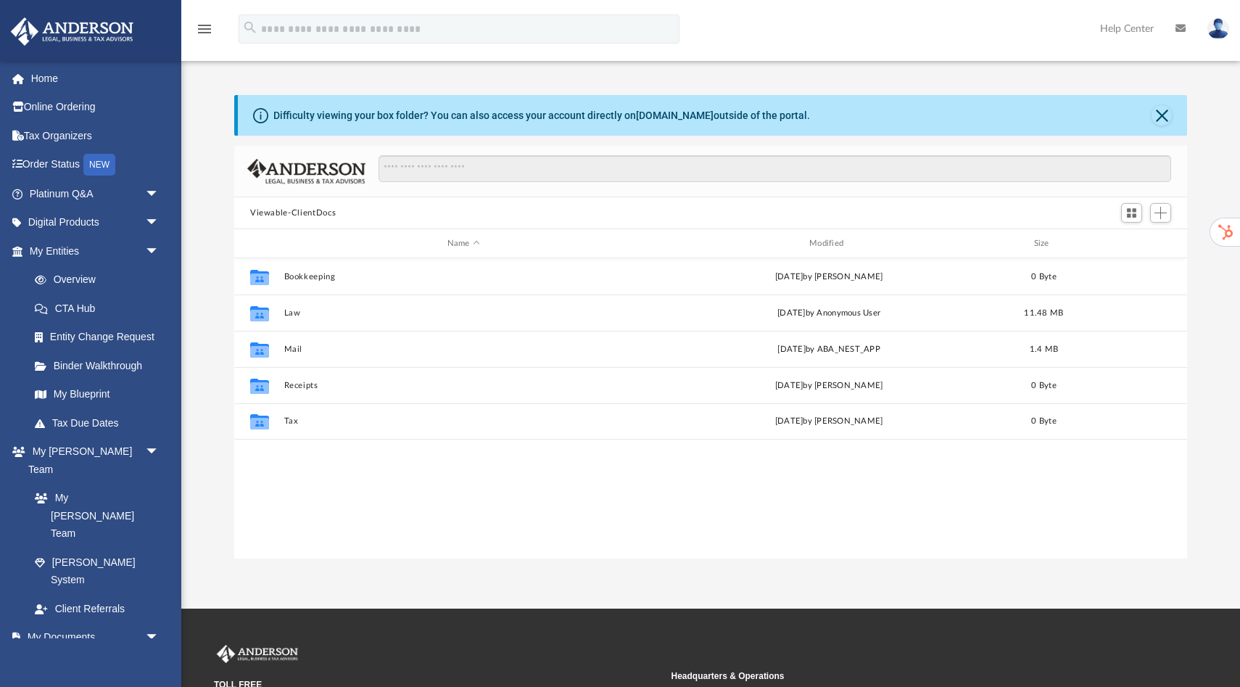
scroll to position [329, 953]
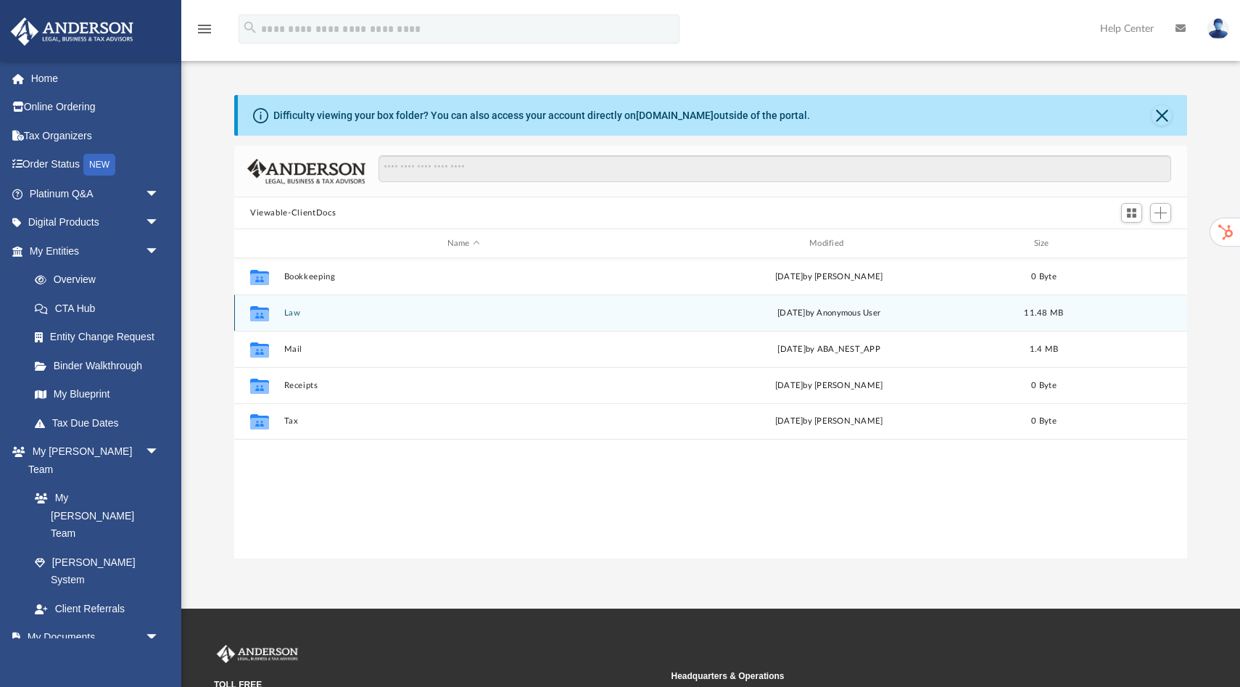
click at [294, 312] on button "Law" at bounding box center [463, 312] width 359 height 9
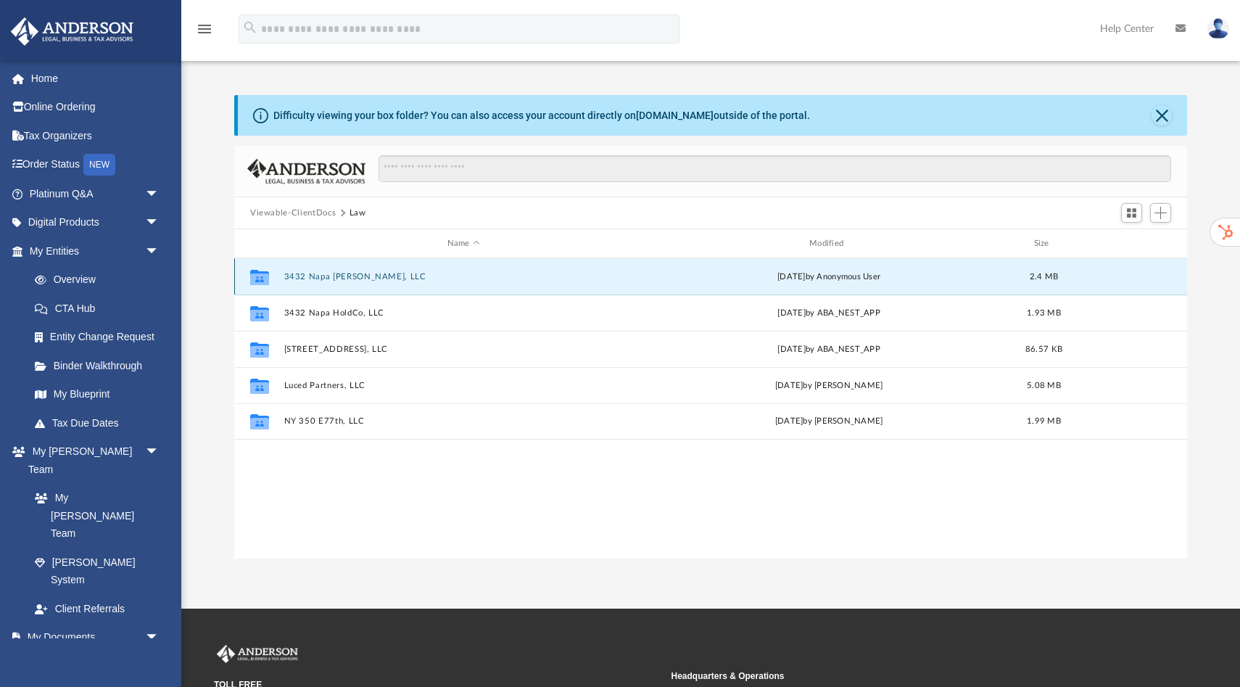
click at [352, 278] on button "3432 Napa Baxter, LLC" at bounding box center [463, 276] width 359 height 9
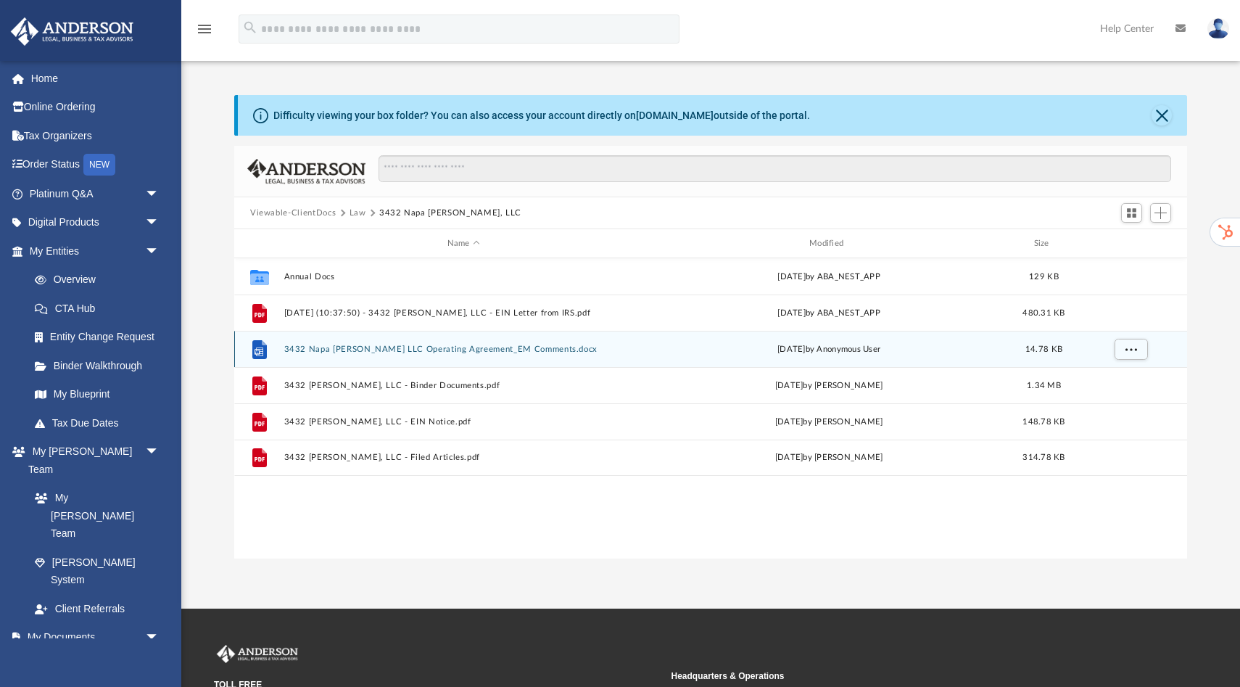
click at [391, 356] on div "File 3432 Napa Baxter LLC Operating Agreement_EM Comments.docx Fri Aug 1 2025 b…" at bounding box center [710, 349] width 953 height 36
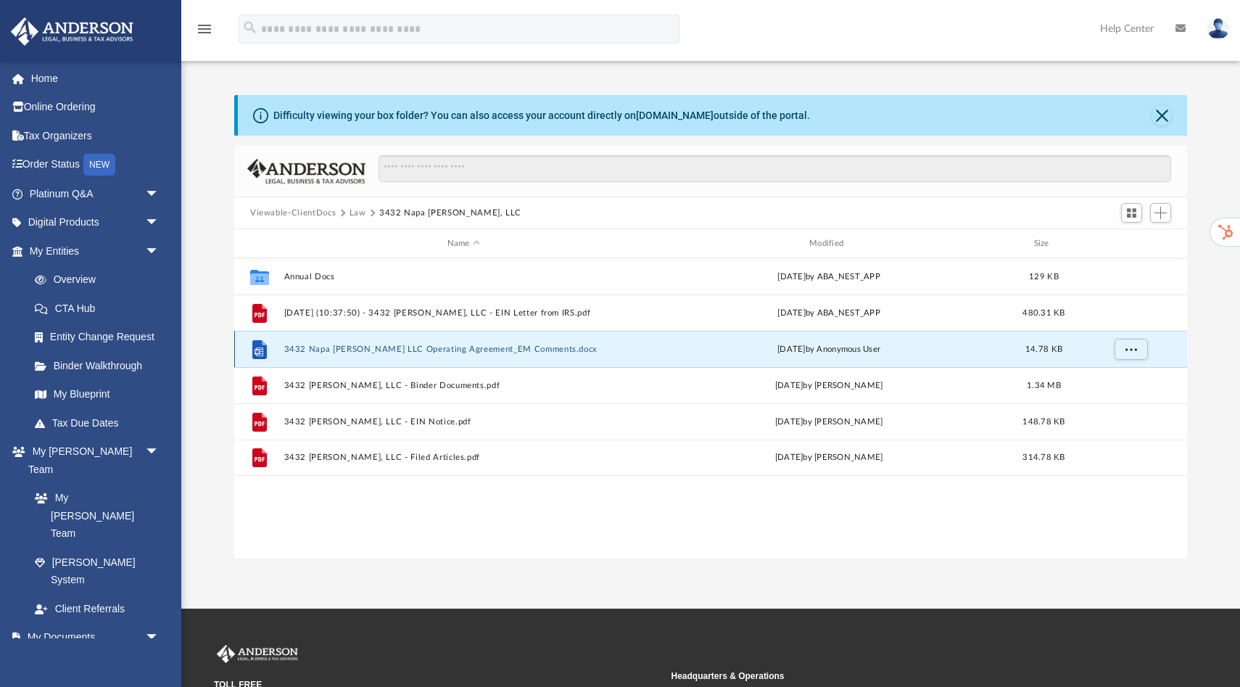
click at [396, 348] on button "3432 Napa Baxter LLC Operating Agreement_EM Comments.docx" at bounding box center [463, 348] width 359 height 9
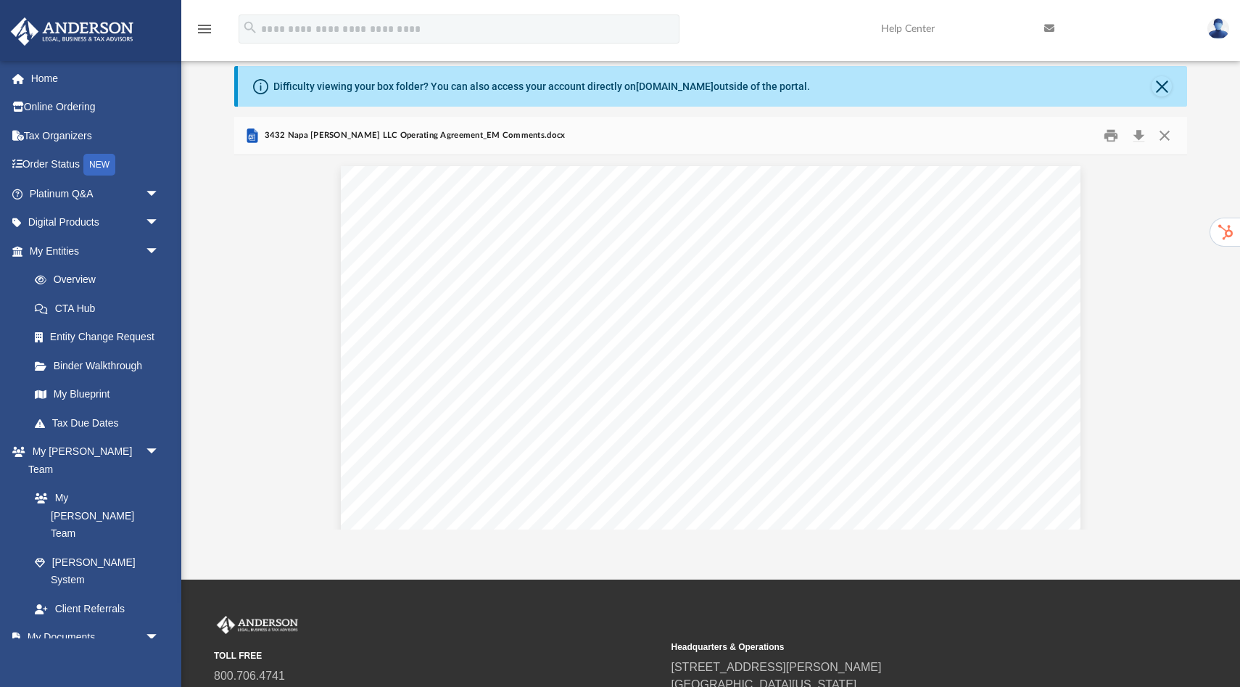
scroll to position [58, 0]
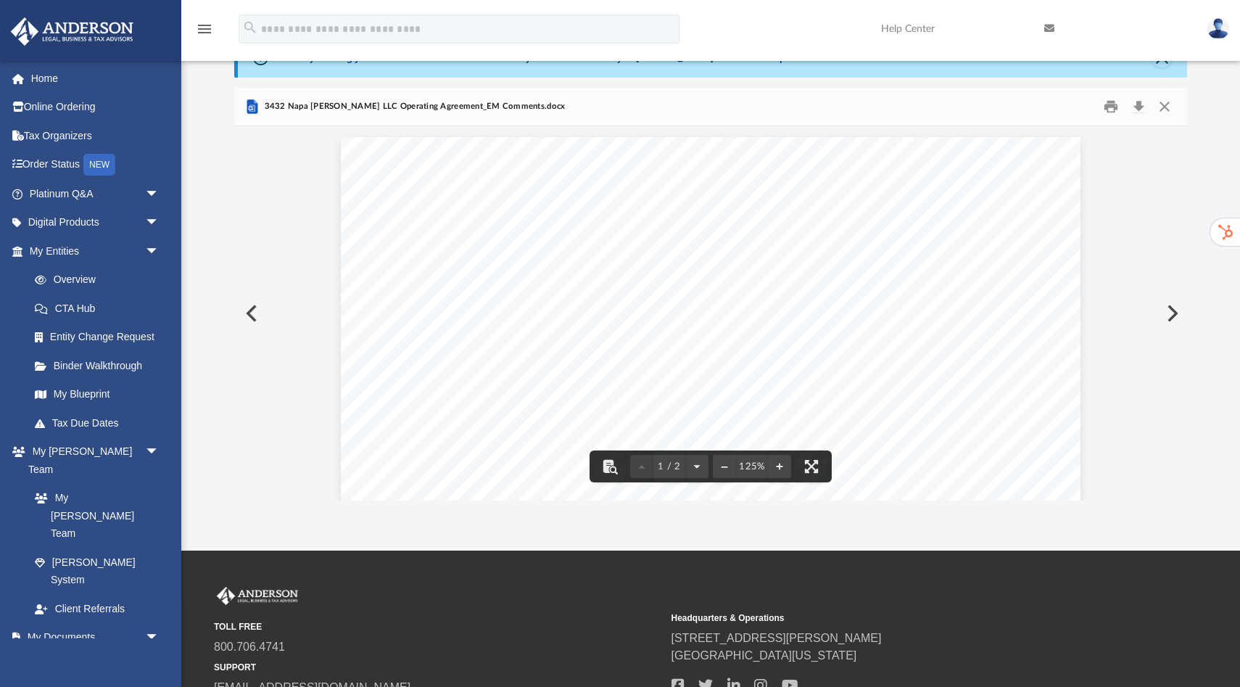
click at [722, 278] on span "Note: It is addressed to my father Edgardo Amurao Montoya" at bounding box center [628, 284] width 314 height 15
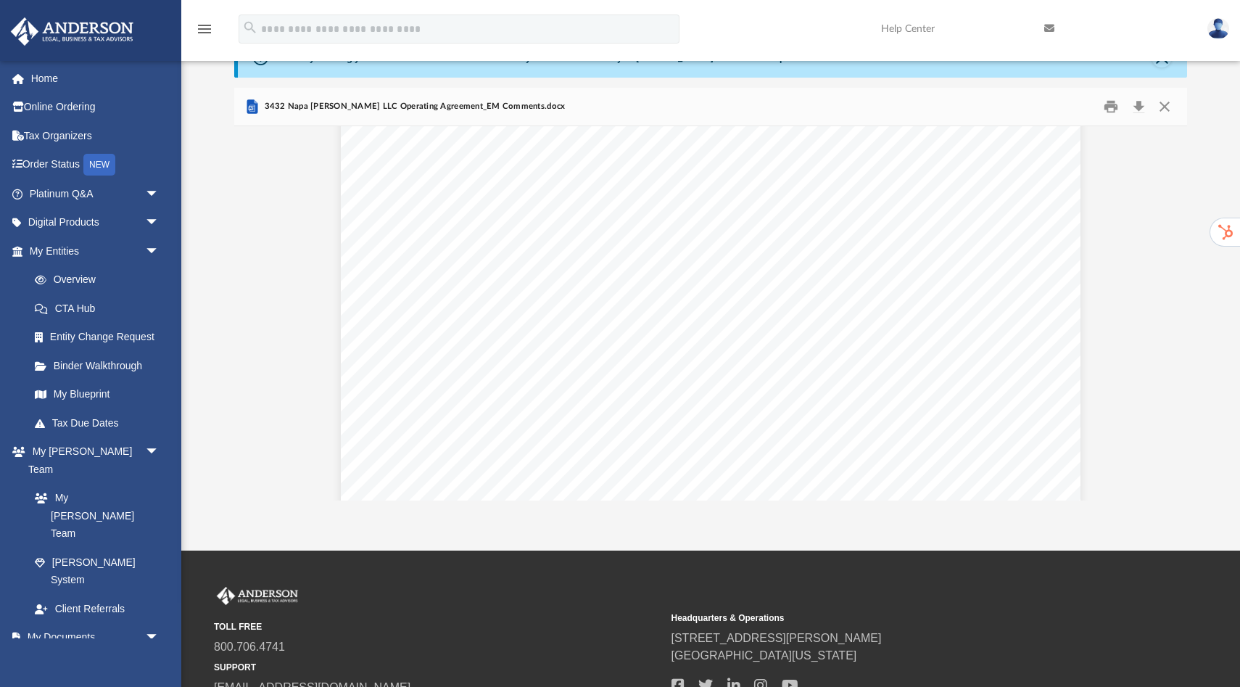
scroll to position [203, 0]
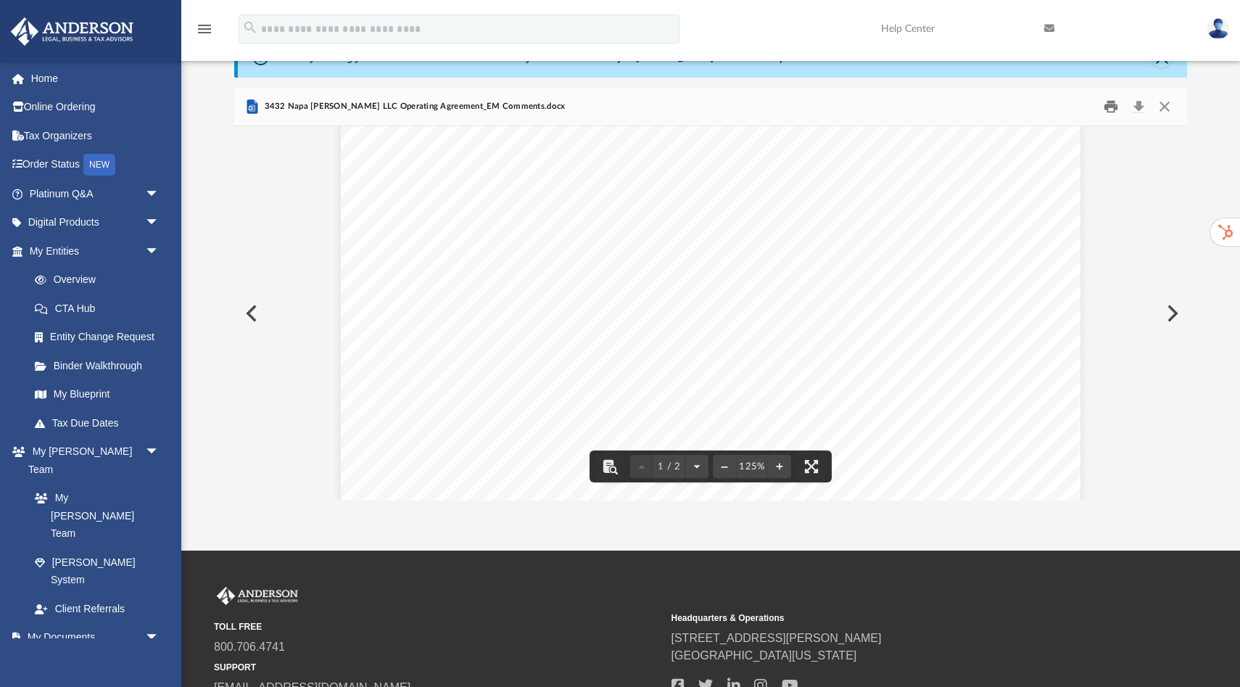
click at [1112, 109] on button "Print" at bounding box center [1111, 107] width 29 height 22
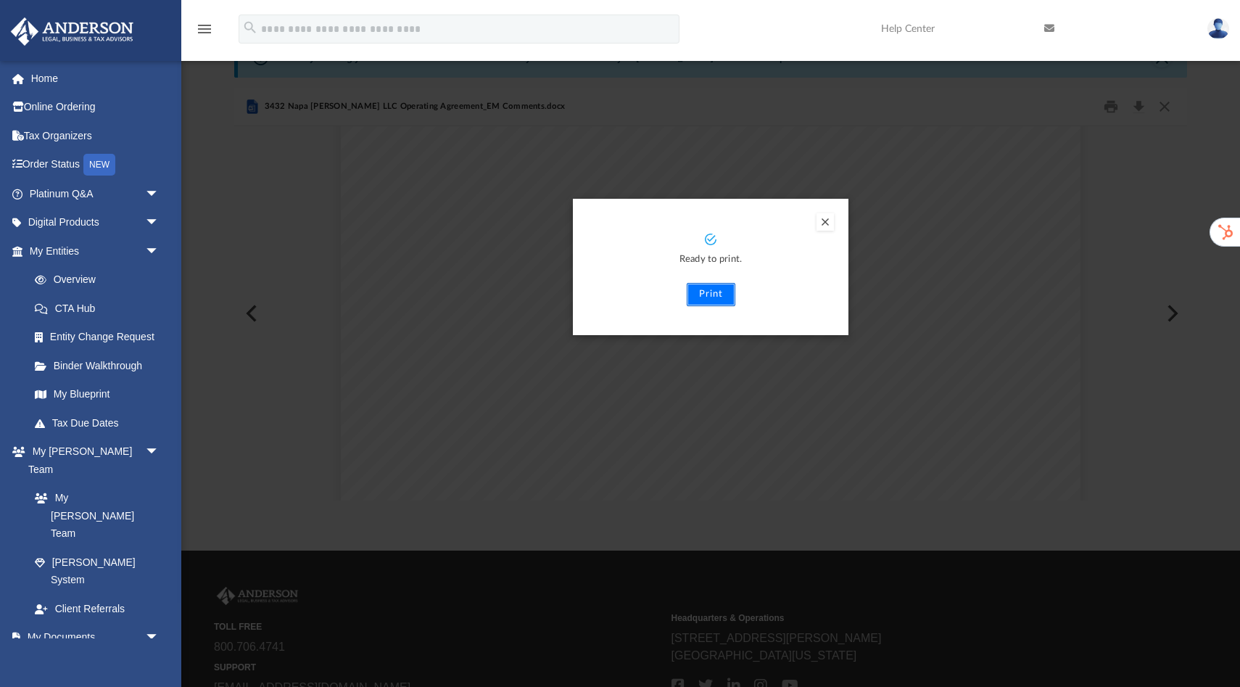
click at [707, 291] on button "Print" at bounding box center [711, 294] width 49 height 23
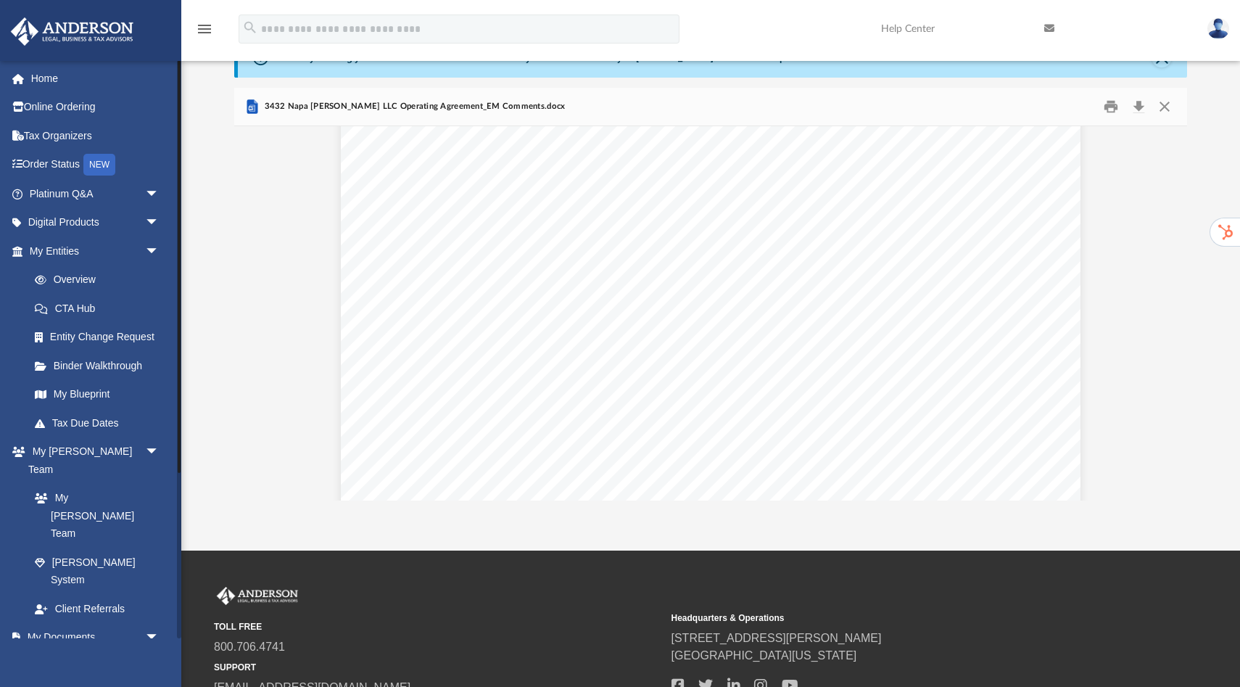
click at [69, 651] on link "Box" at bounding box center [100, 665] width 161 height 29
click at [67, 651] on link "Box" at bounding box center [100, 665] width 161 height 29
click at [148, 623] on span "arrow_drop_down" at bounding box center [159, 638] width 29 height 30
click at [71, 623] on link "My Documents arrow_drop_up" at bounding box center [95, 637] width 171 height 29
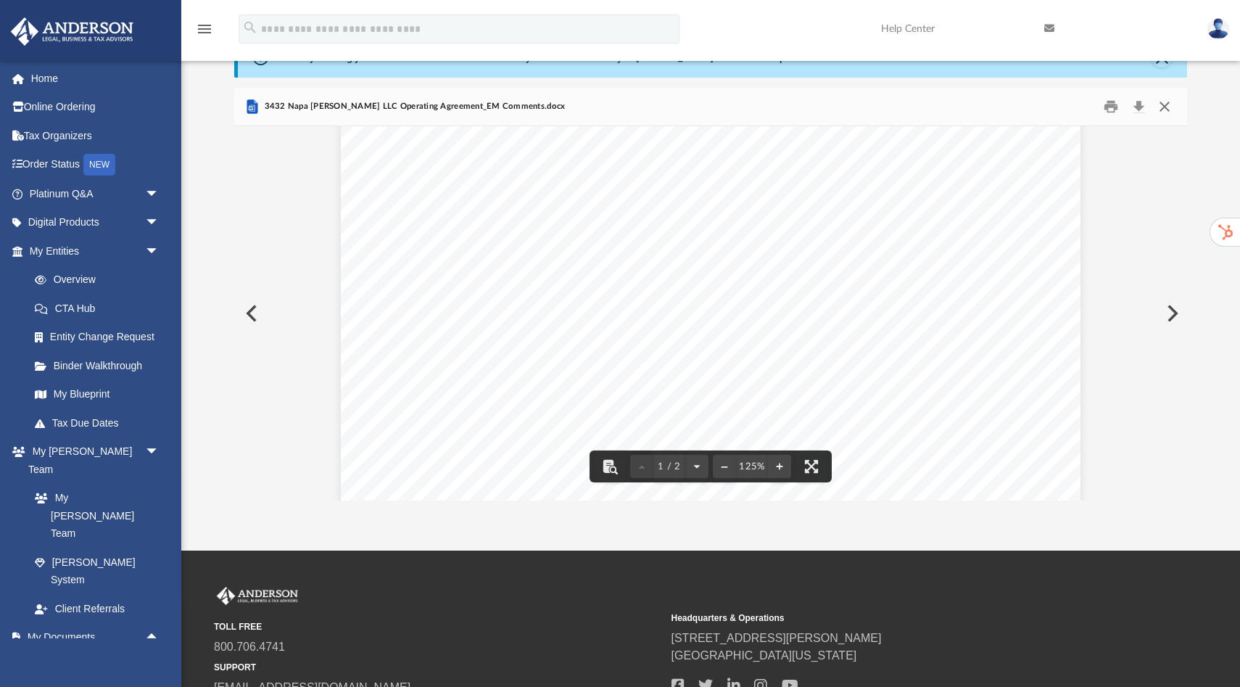
click at [1168, 111] on button "Close" at bounding box center [1164, 107] width 26 height 22
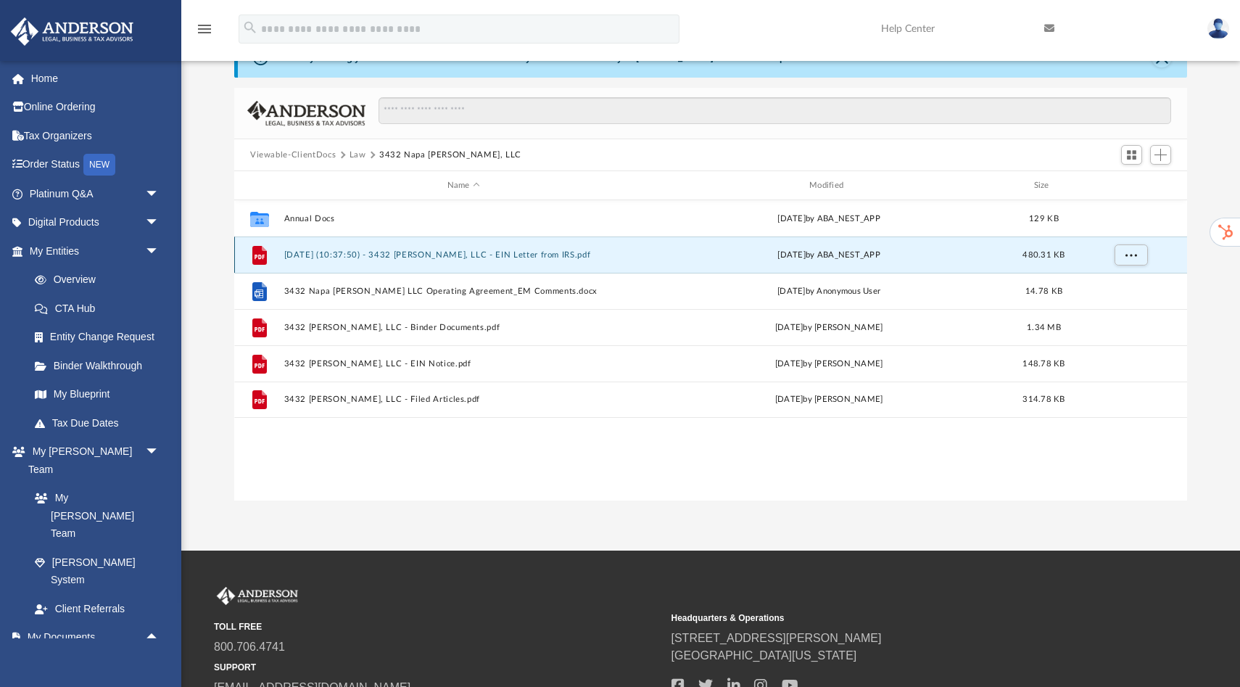
click at [487, 254] on button "2025.07.25 (10:37:50) - 3432 Napa Baxter, LLC - EIN Letter from IRS.pdf" at bounding box center [463, 254] width 359 height 9
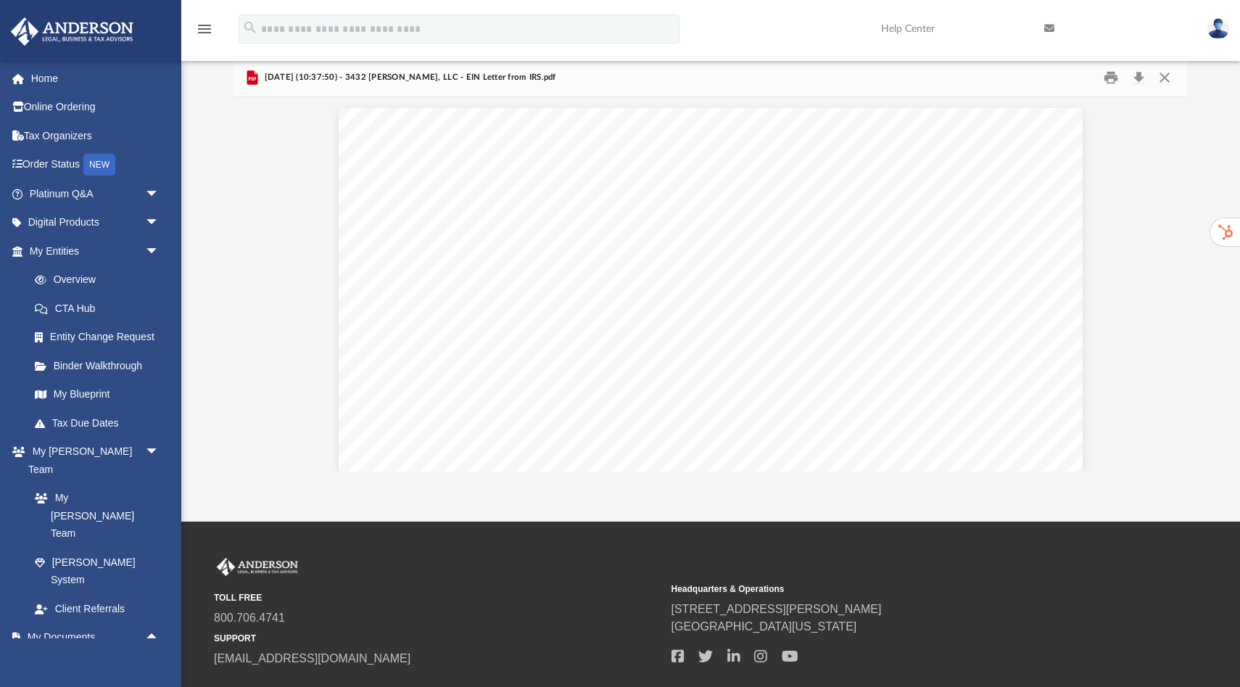
scroll to position [116, 0]
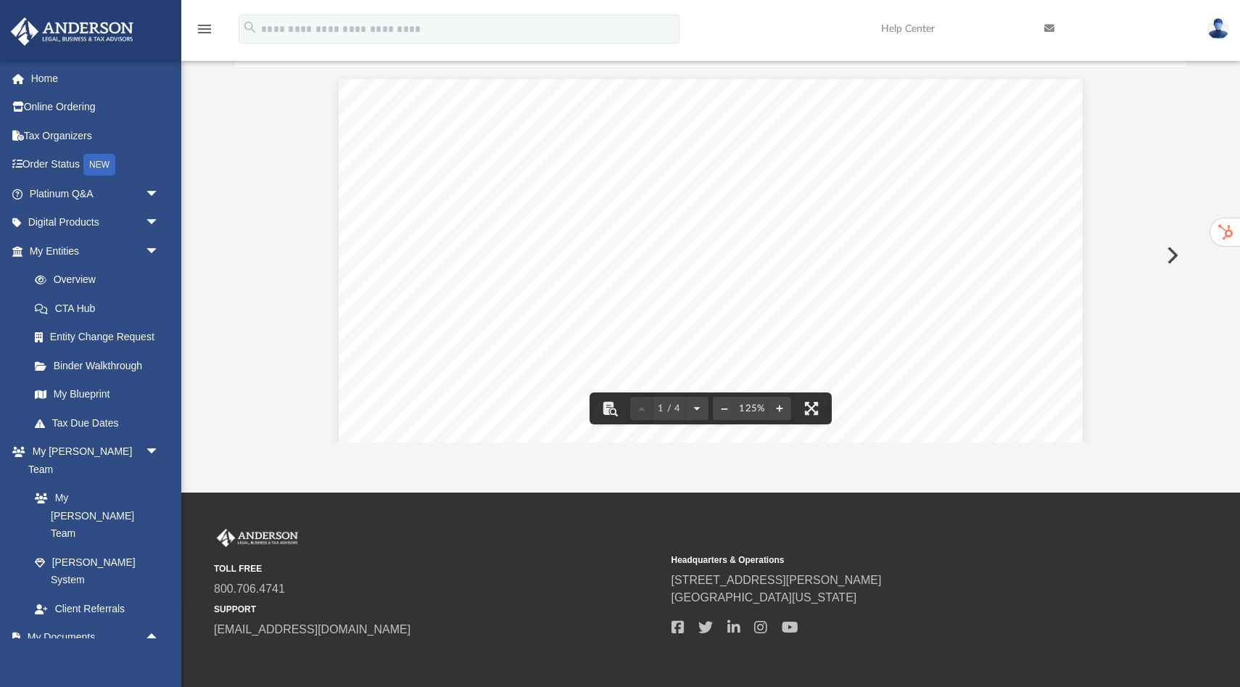
click at [651, 248] on div "Page 1" at bounding box center [710, 555] width 743 height 953
click at [595, 252] on div "Page 1" at bounding box center [710, 555] width 743 height 953
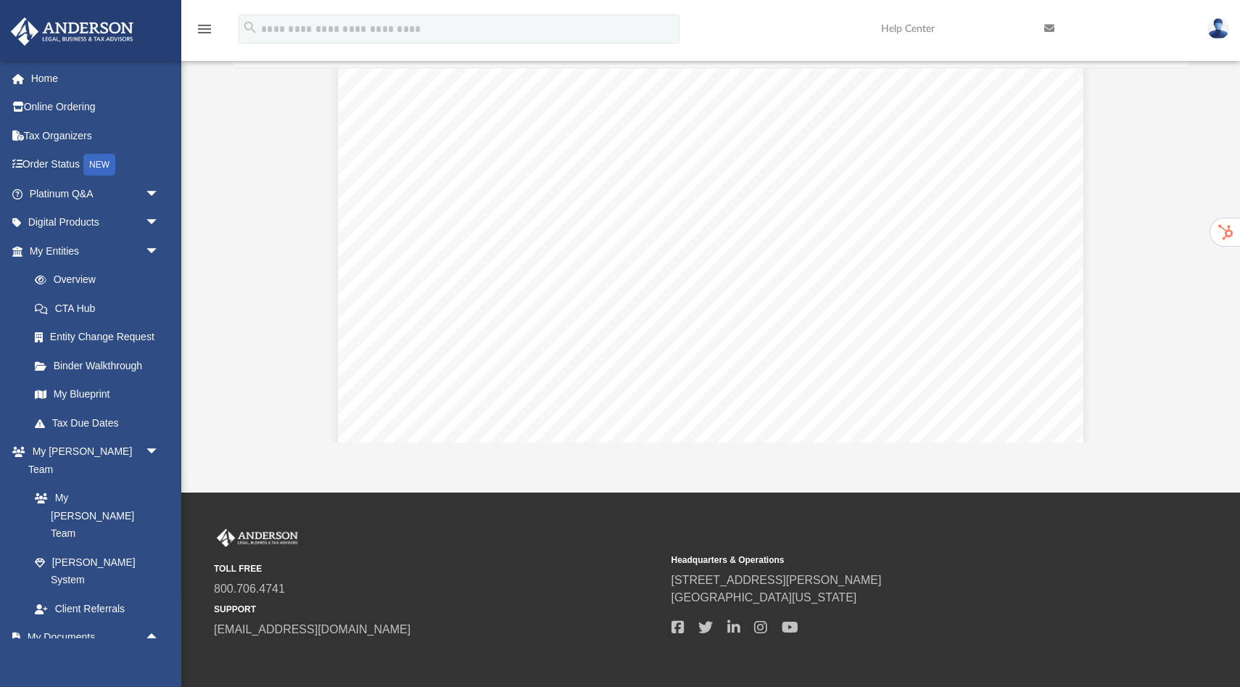
scroll to position [1363, 0]
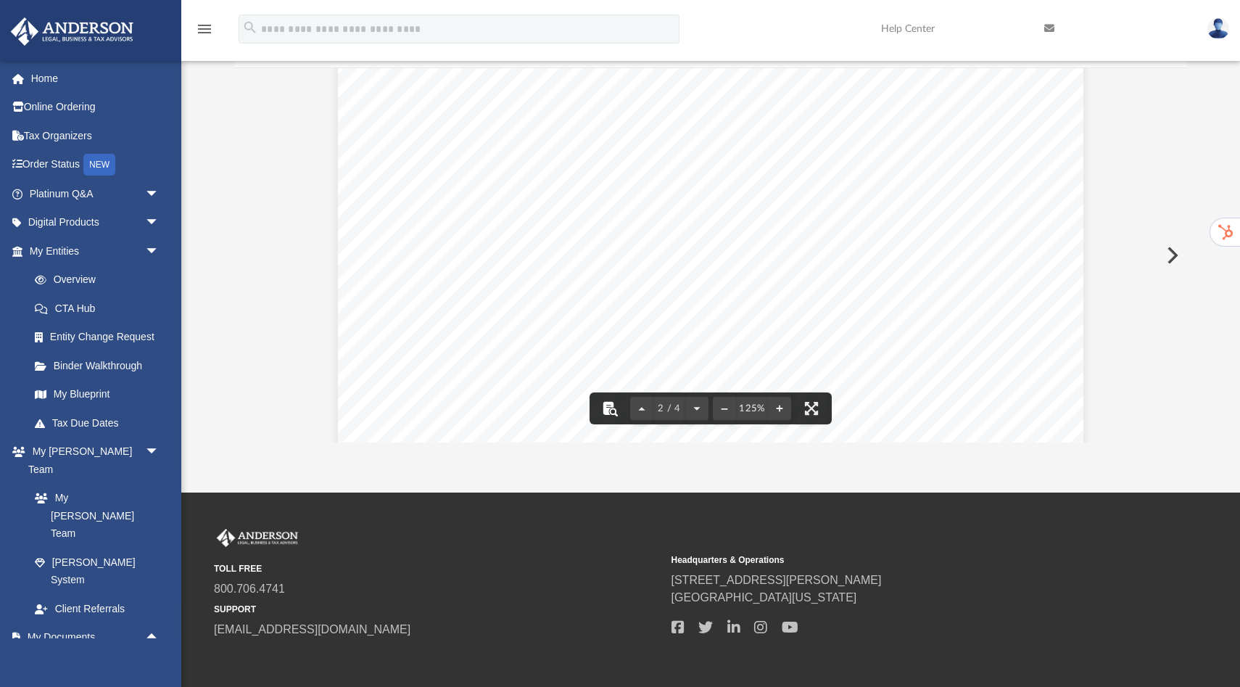
click at [610, 413] on button "File preview" at bounding box center [610, 408] width 32 height 32
click at [936, 228] on div "Page 2" at bounding box center [710, 167] width 745 height 953
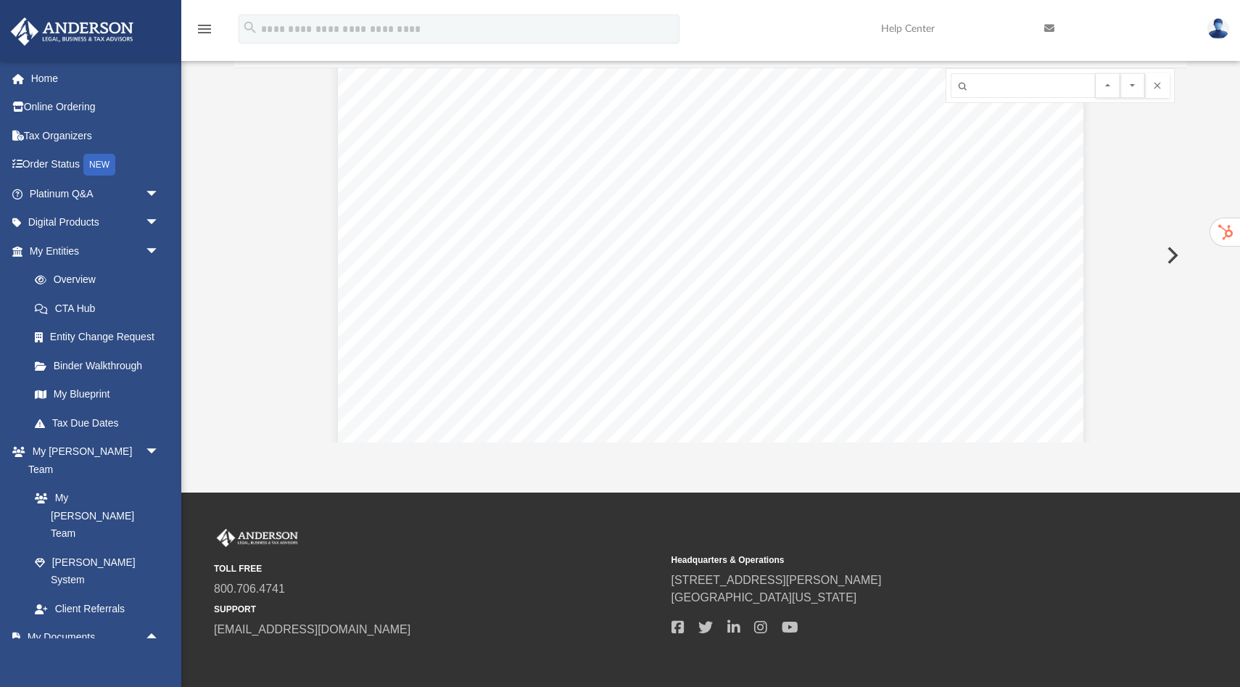
click at [1172, 252] on button "Preview" at bounding box center [1171, 255] width 32 height 41
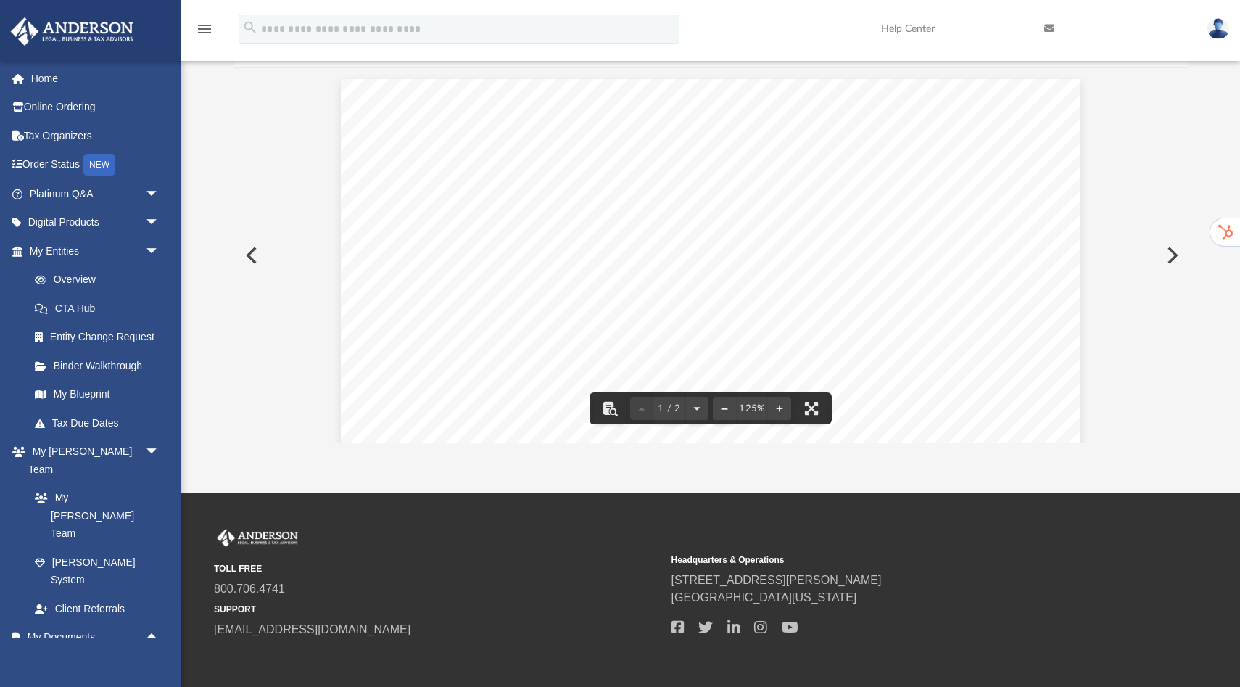
click at [249, 257] on button "Preview" at bounding box center [250, 255] width 32 height 41
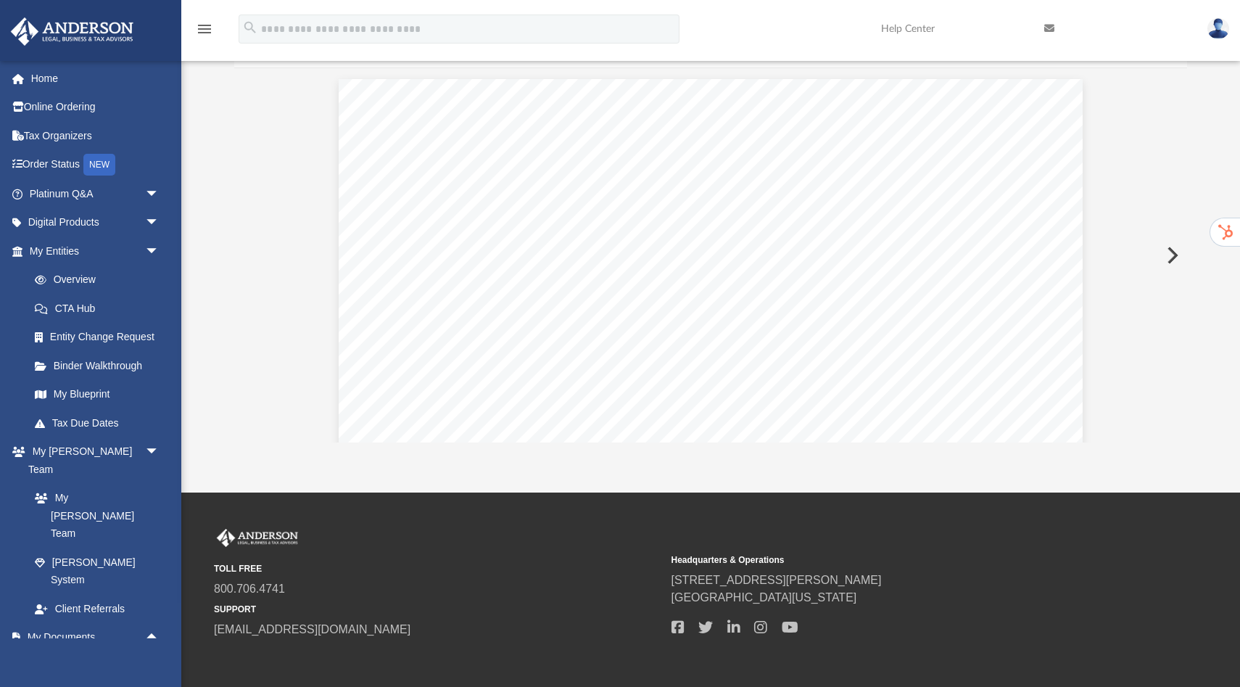
scroll to position [975, 0]
click at [204, 30] on icon "menu" at bounding box center [204, 28] width 17 height 17
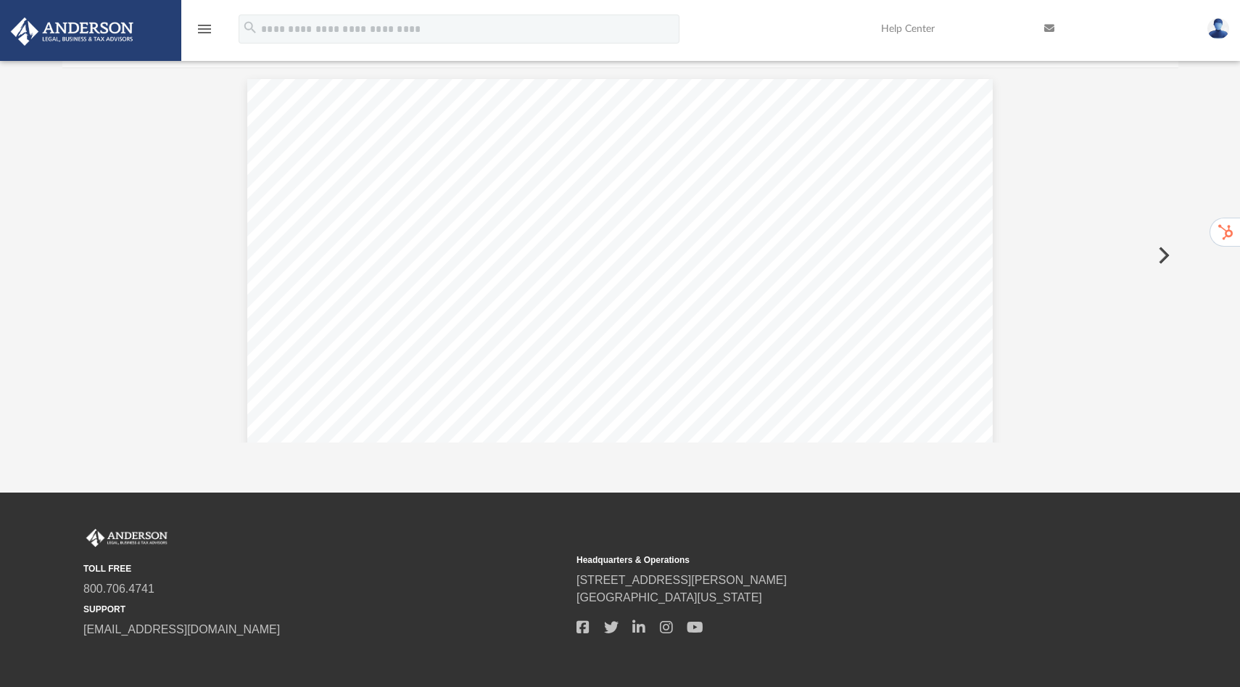
scroll to position [329, 1116]
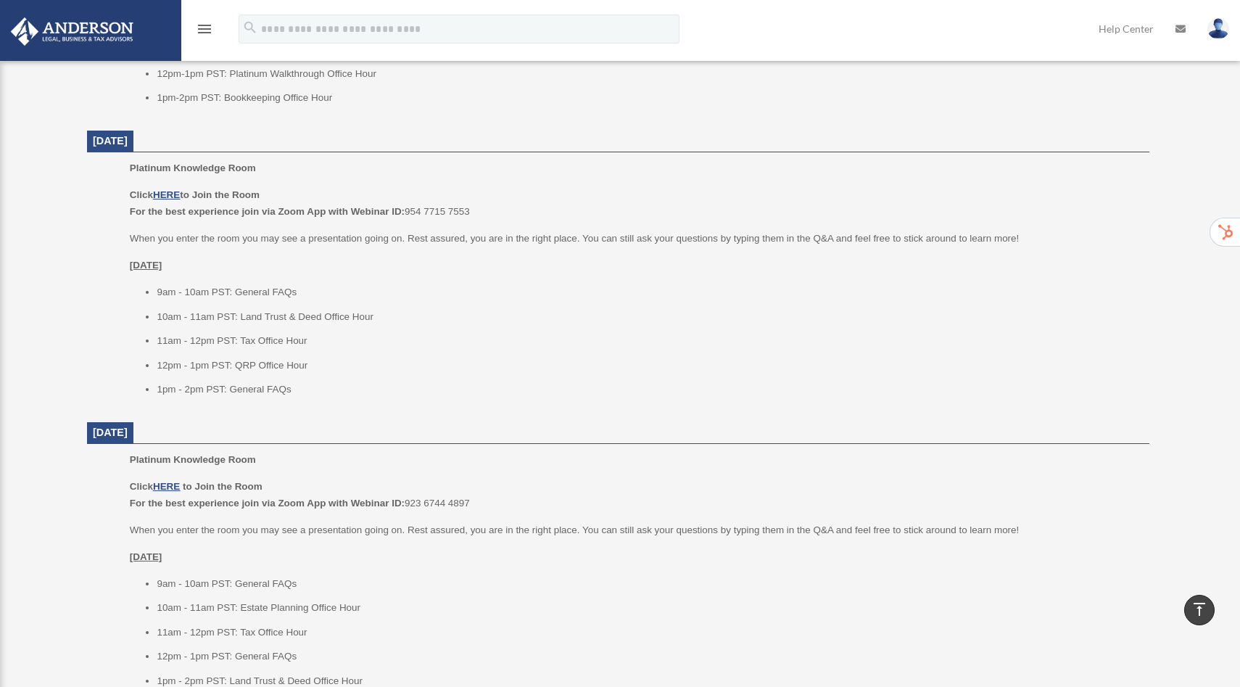
scroll to position [1410, 0]
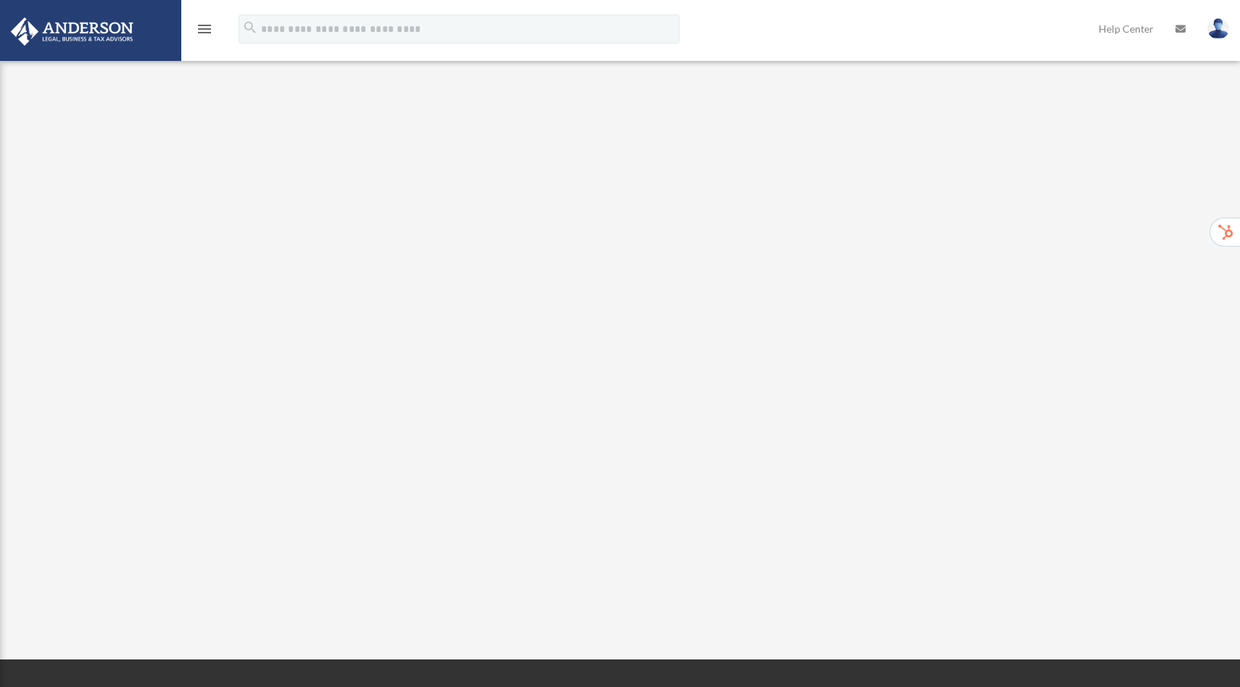
click at [43, 30] on img at bounding box center [72, 31] width 131 height 28
click at [111, 38] on img at bounding box center [72, 31] width 131 height 28
click at [28, 32] on img at bounding box center [72, 31] width 131 height 28
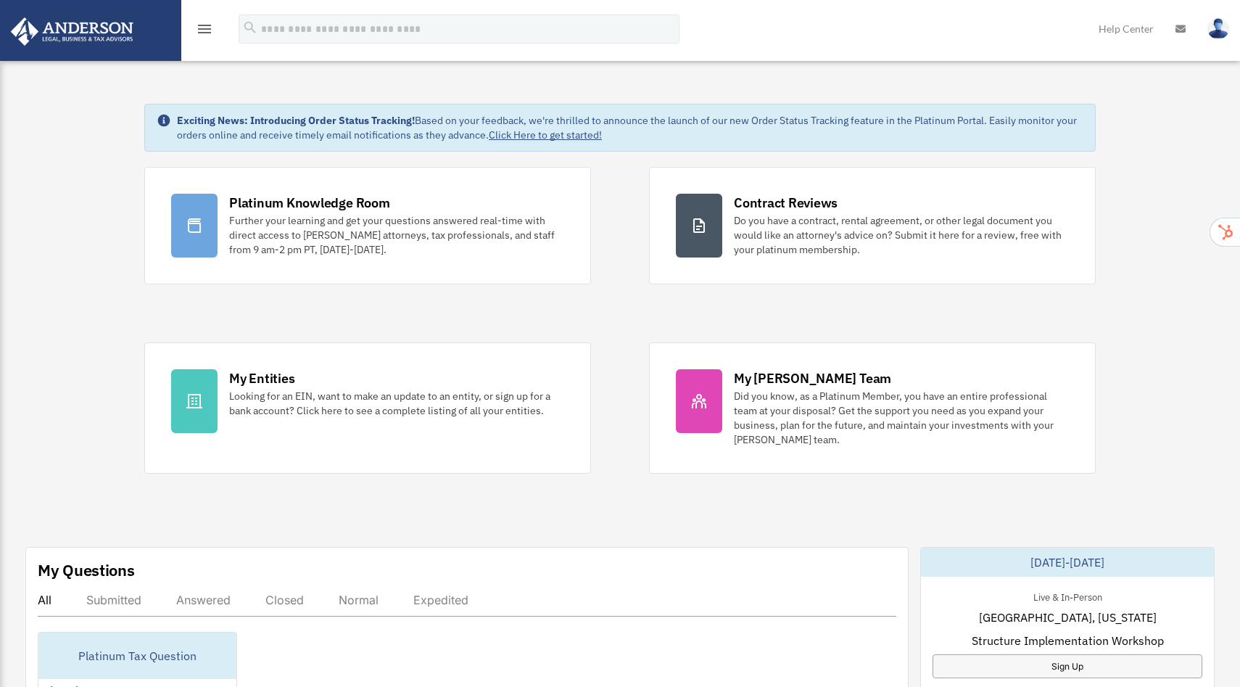
click at [57, 30] on img at bounding box center [72, 31] width 131 height 28
